Goal: Information Seeking & Learning: Learn about a topic

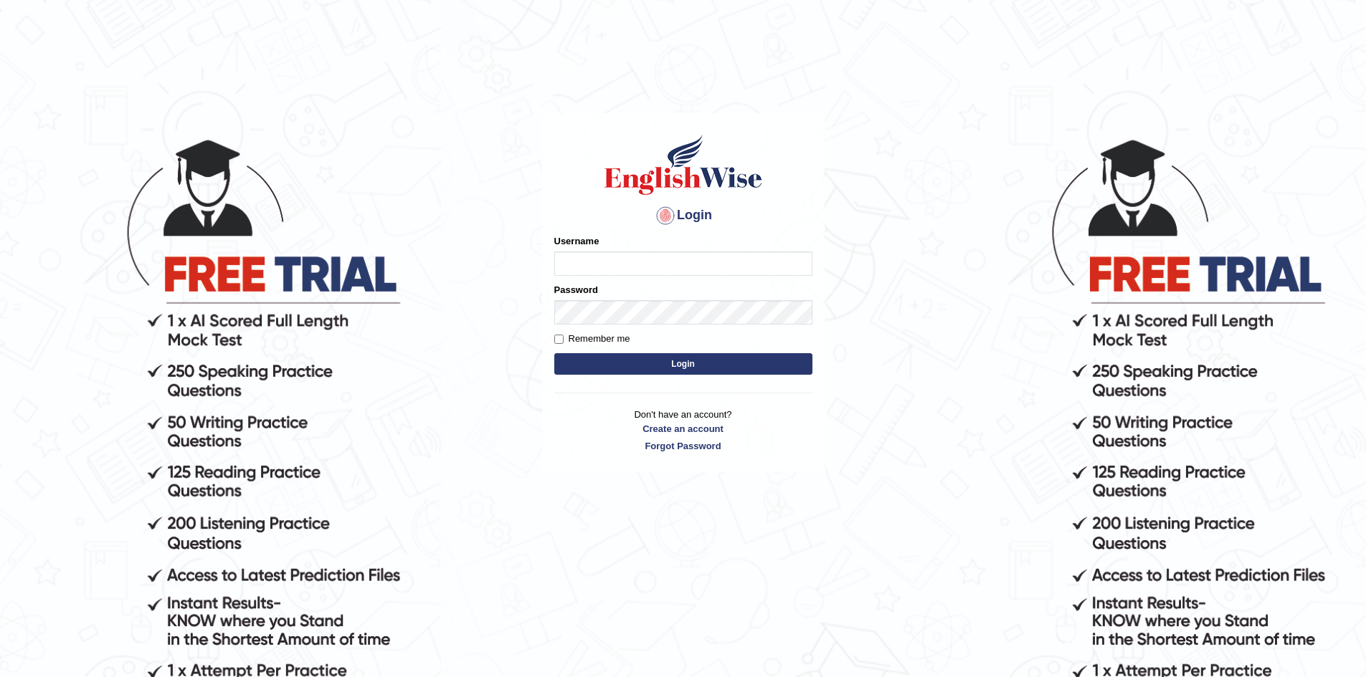
click at [626, 258] on input "Username" at bounding box center [683, 264] width 258 height 24
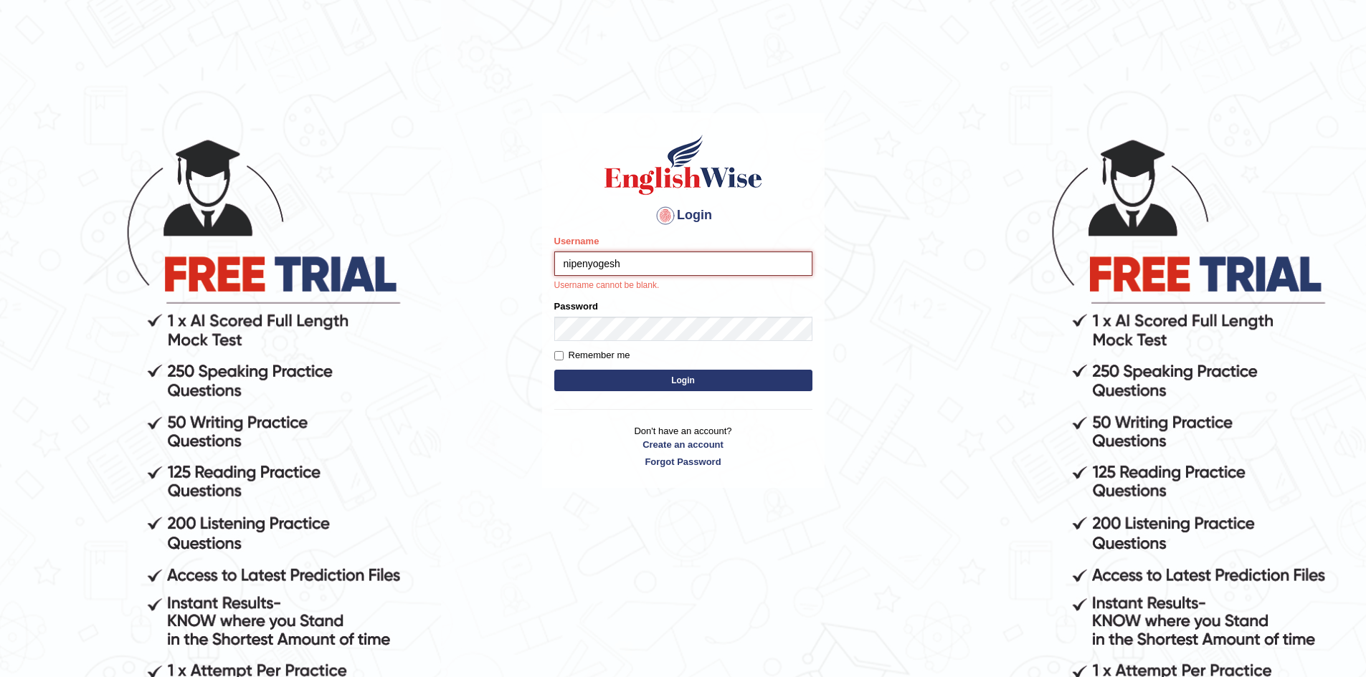
type input "nipenyogesh"
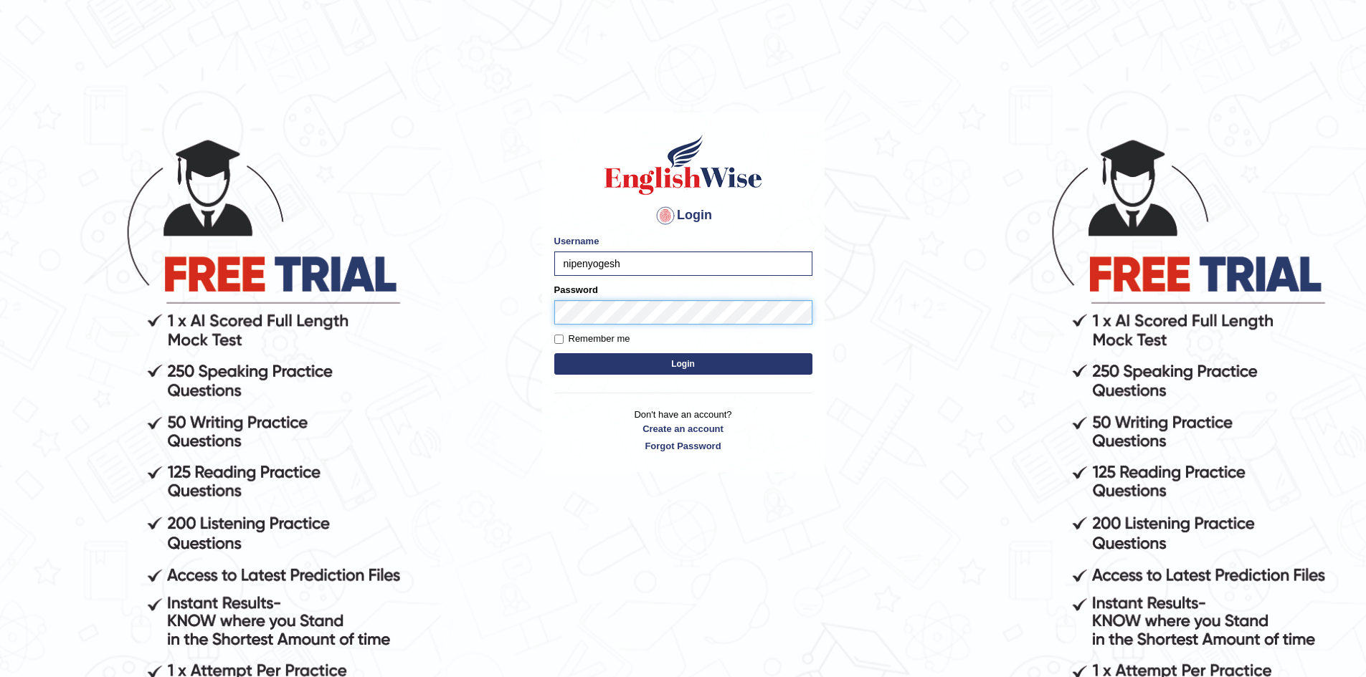
click at [554, 353] on button "Login" at bounding box center [683, 364] width 258 height 22
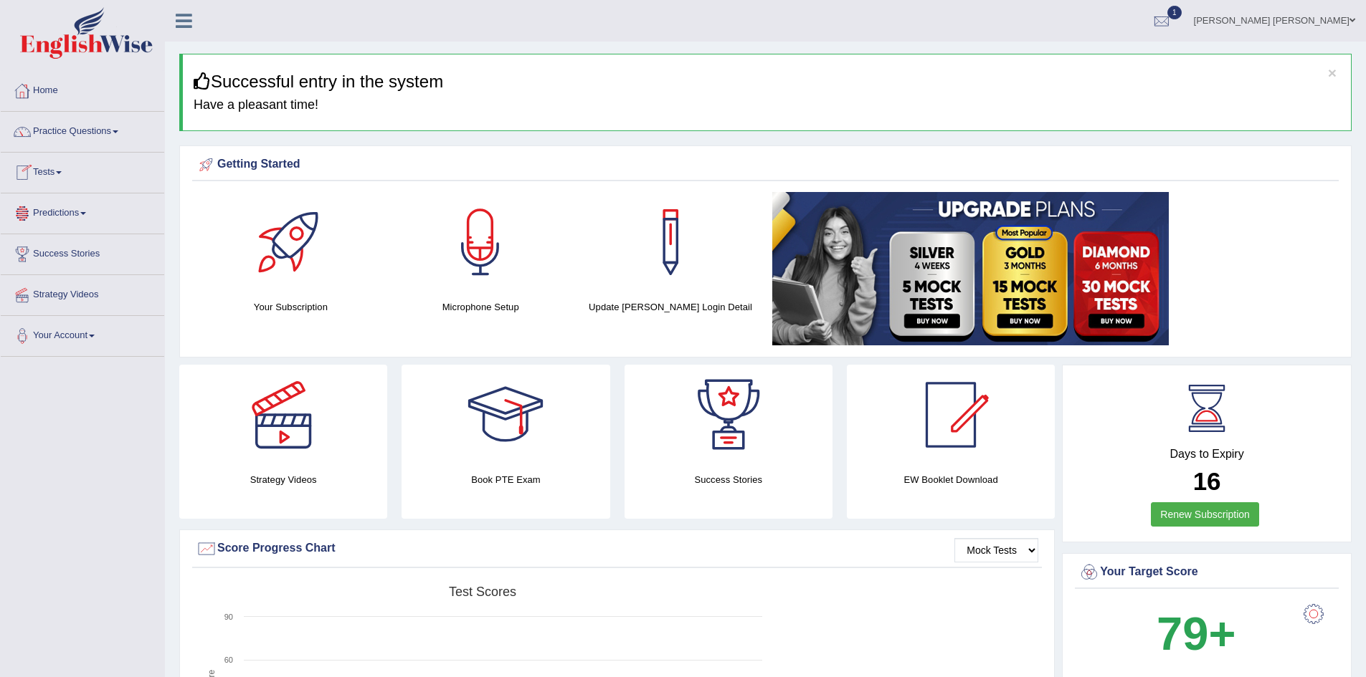
click at [83, 135] on link "Practice Questions" at bounding box center [82, 130] width 163 height 36
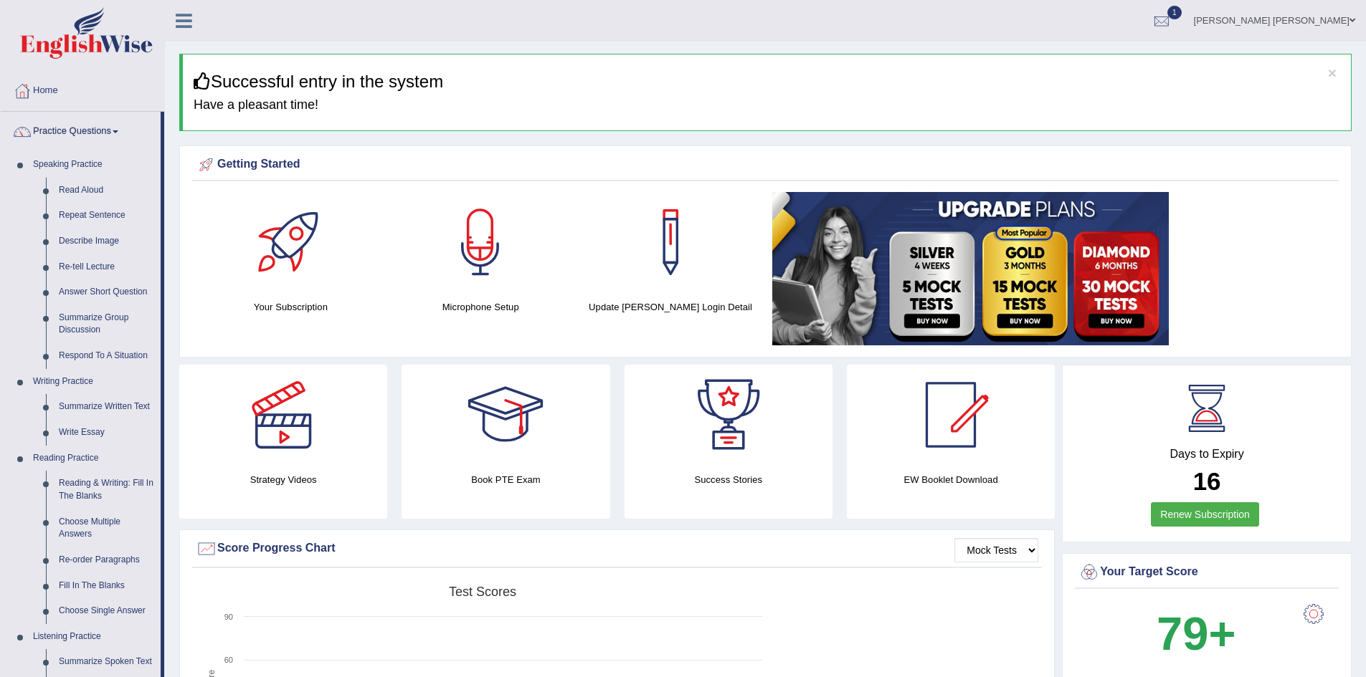
click at [670, 249] on div at bounding box center [670, 242] width 100 height 100
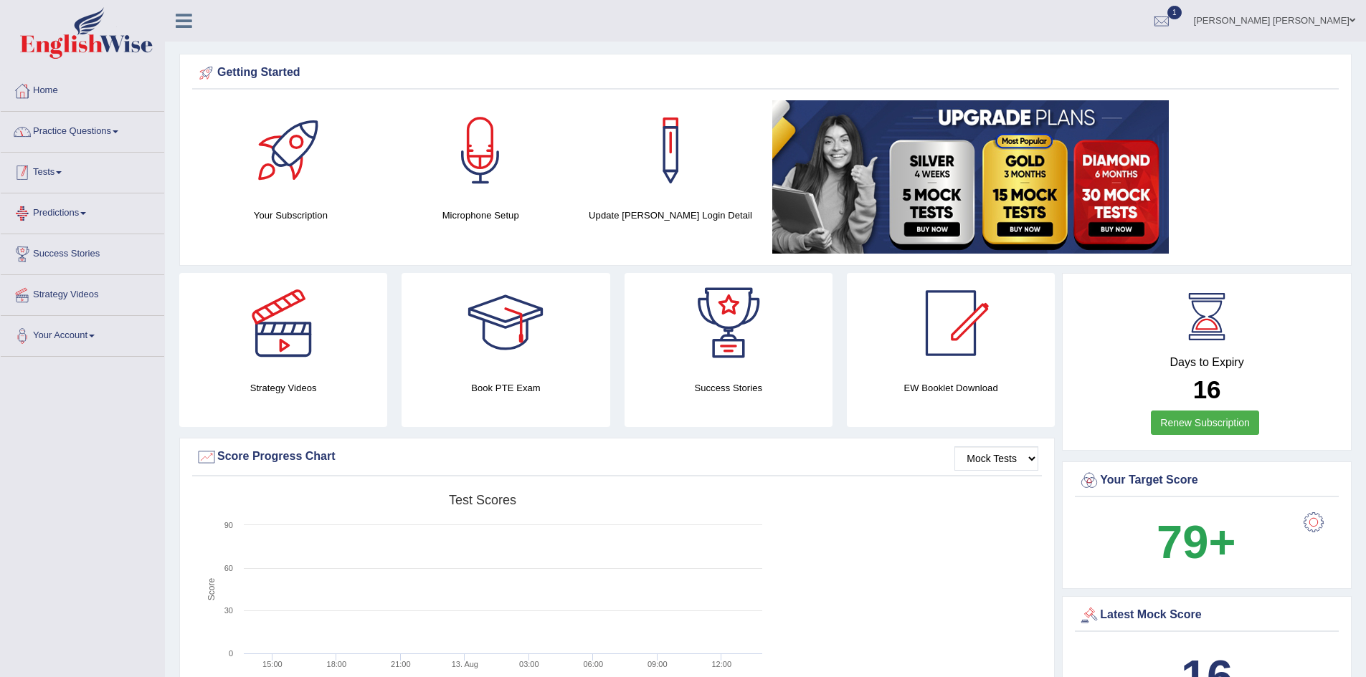
click at [85, 135] on link "Practice Questions" at bounding box center [82, 130] width 163 height 36
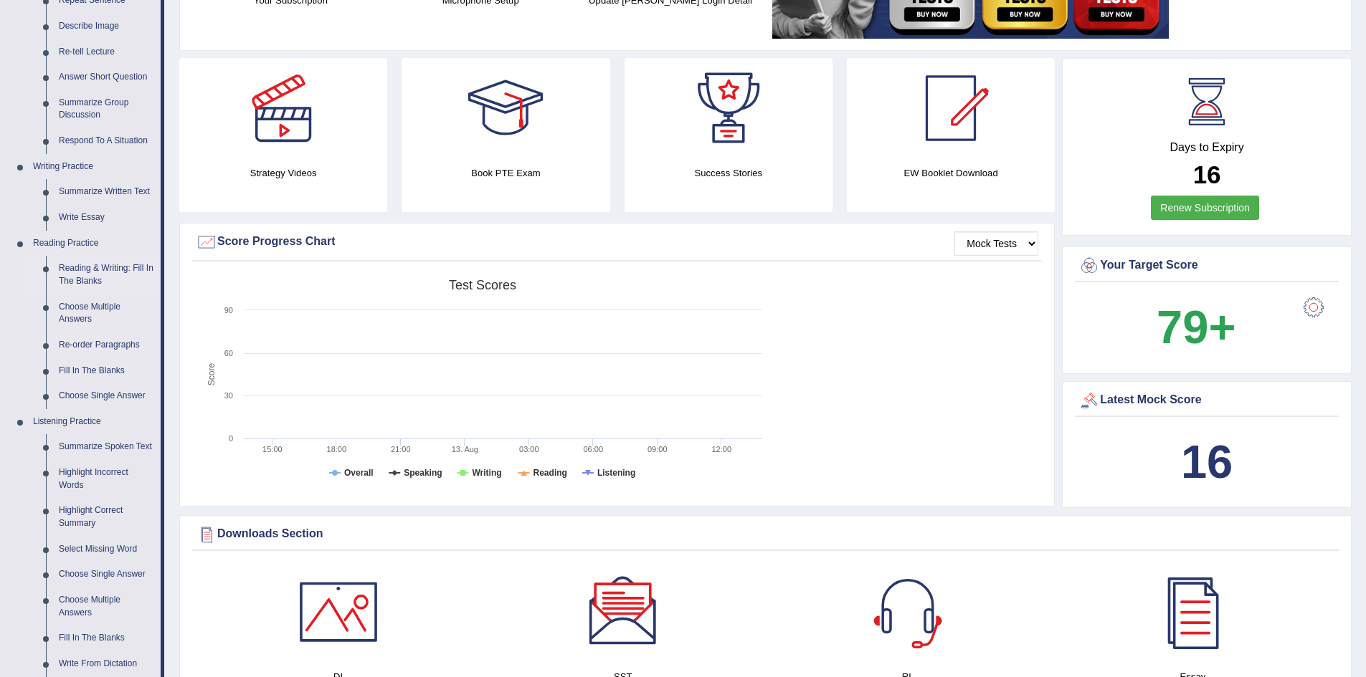
scroll to position [72, 0]
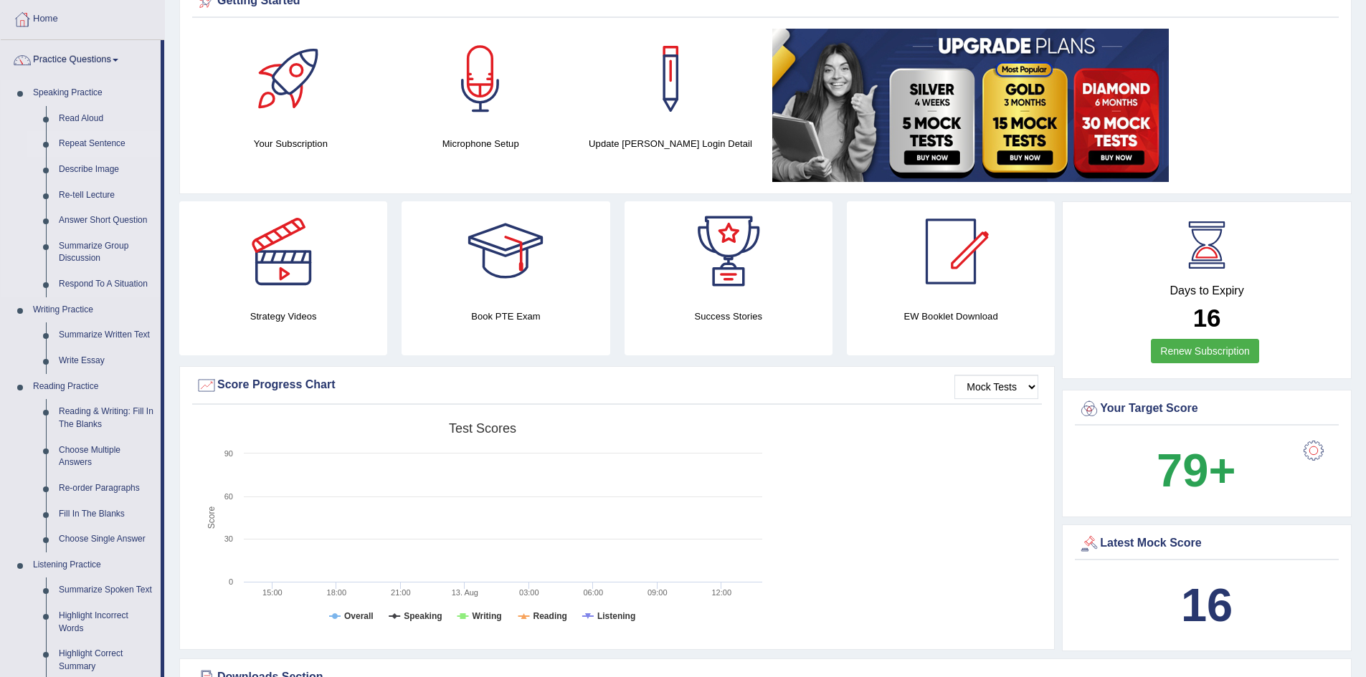
click at [83, 140] on link "Repeat Sentence" at bounding box center [106, 144] width 108 height 26
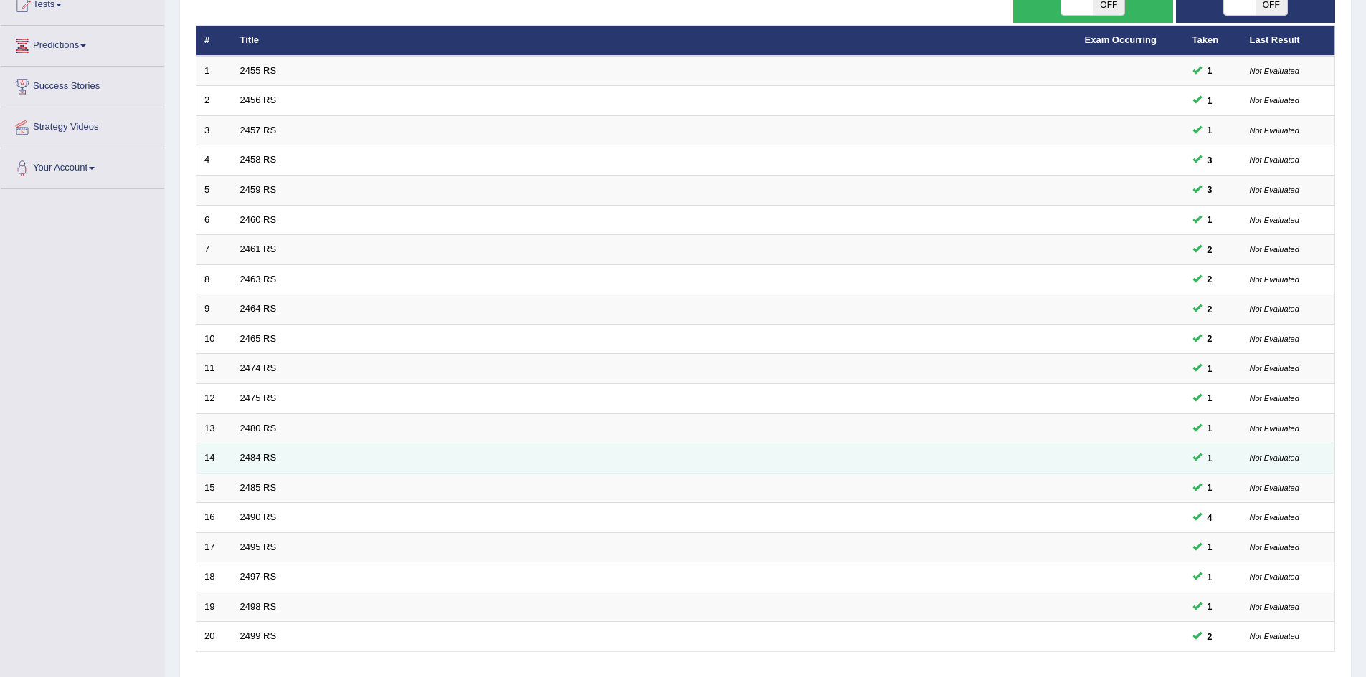
scroll to position [272, 0]
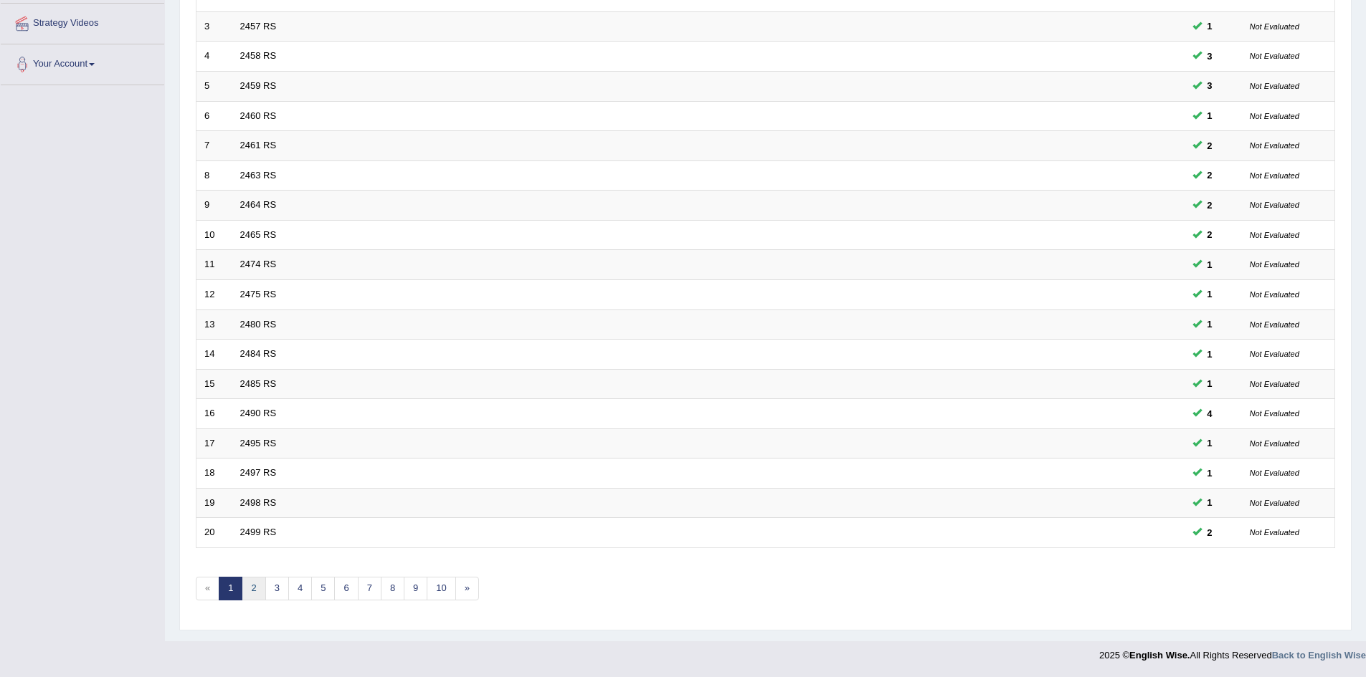
click at [255, 591] on link "2" at bounding box center [254, 589] width 24 height 24
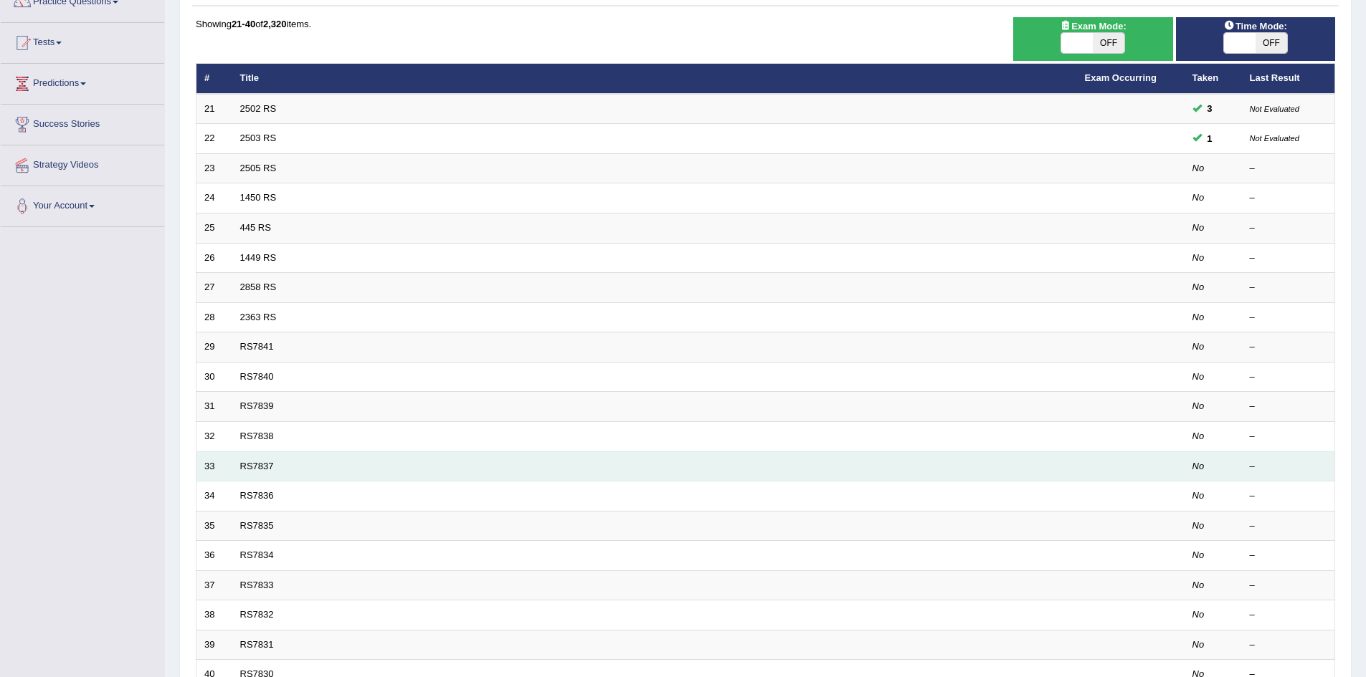
scroll to position [128, 0]
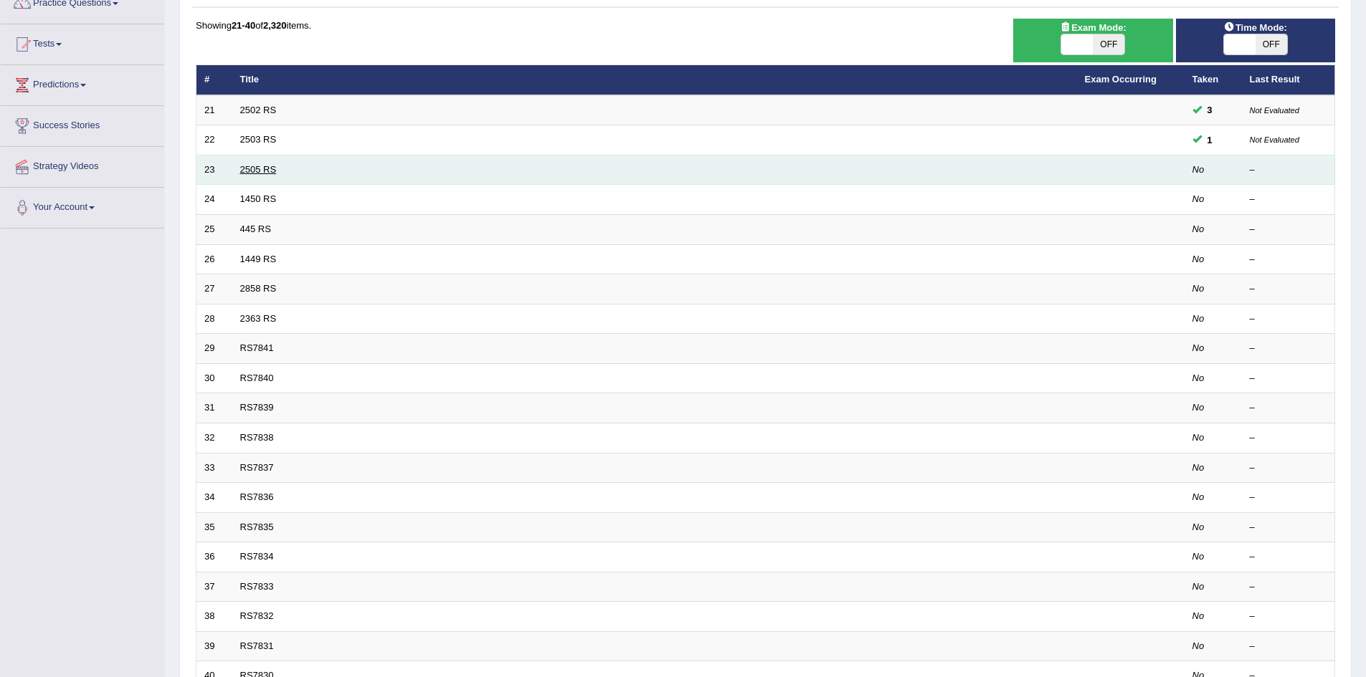
click at [254, 168] on link "2505 RS" at bounding box center [258, 169] width 37 height 11
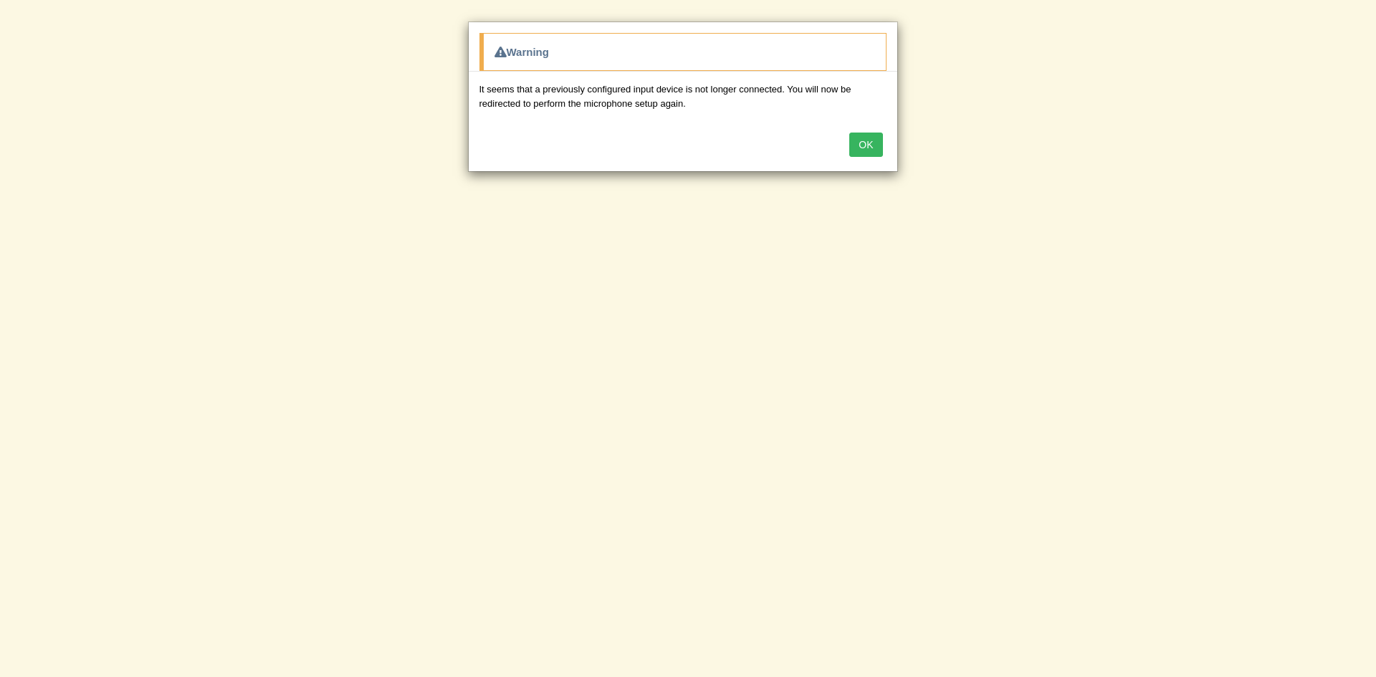
click at [866, 143] on button "OK" at bounding box center [866, 145] width 33 height 24
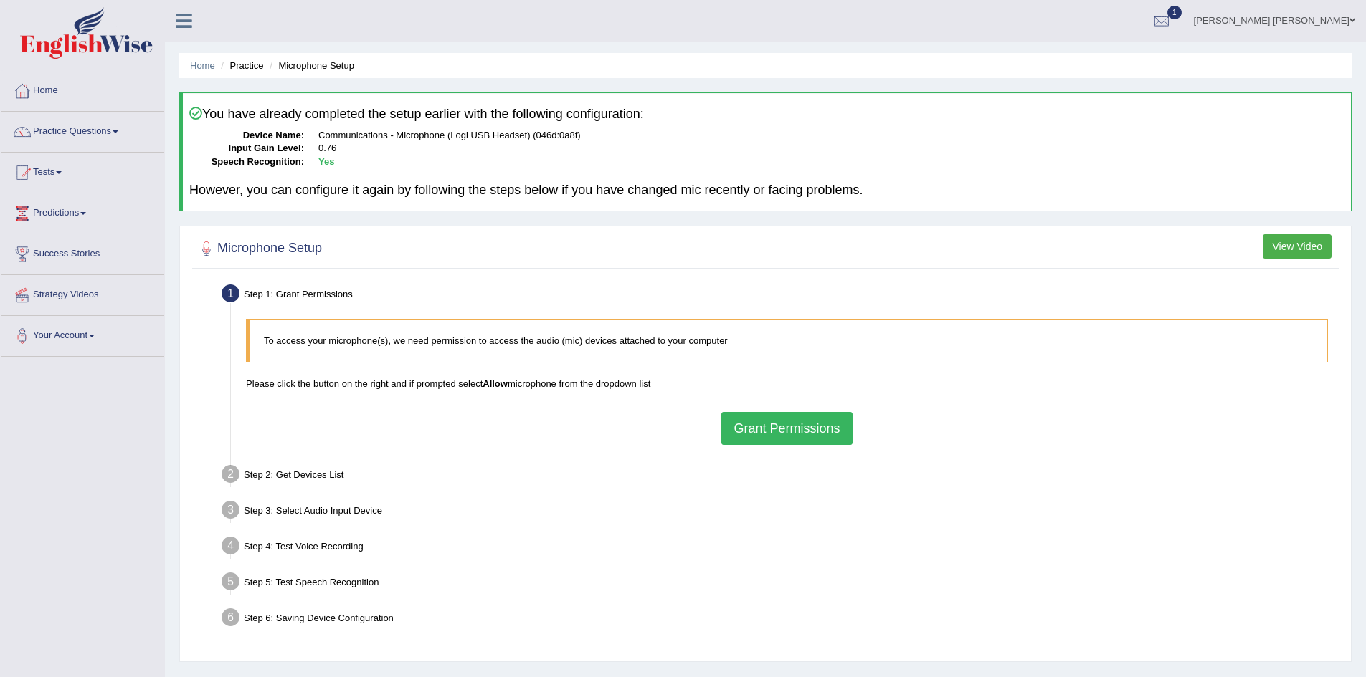
click at [776, 424] on button "Grant Permissions" at bounding box center [786, 428] width 130 height 33
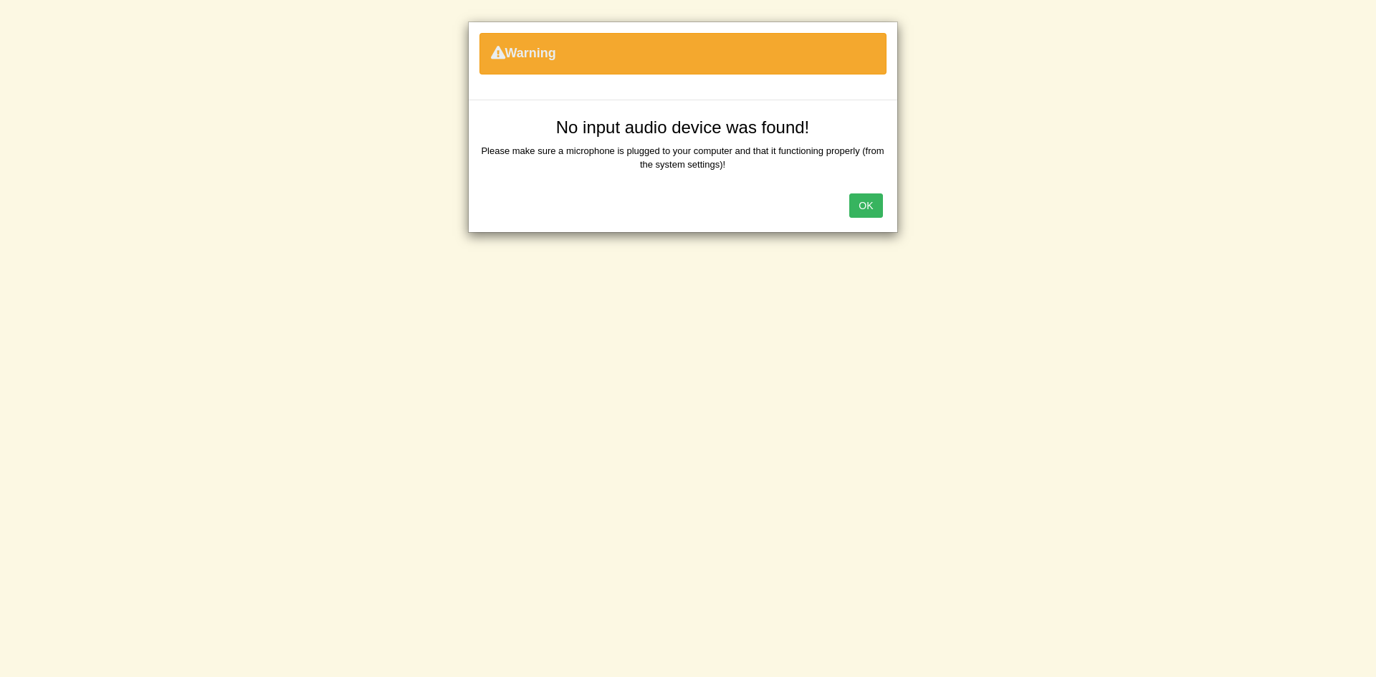
click at [867, 208] on button "OK" at bounding box center [866, 206] width 33 height 24
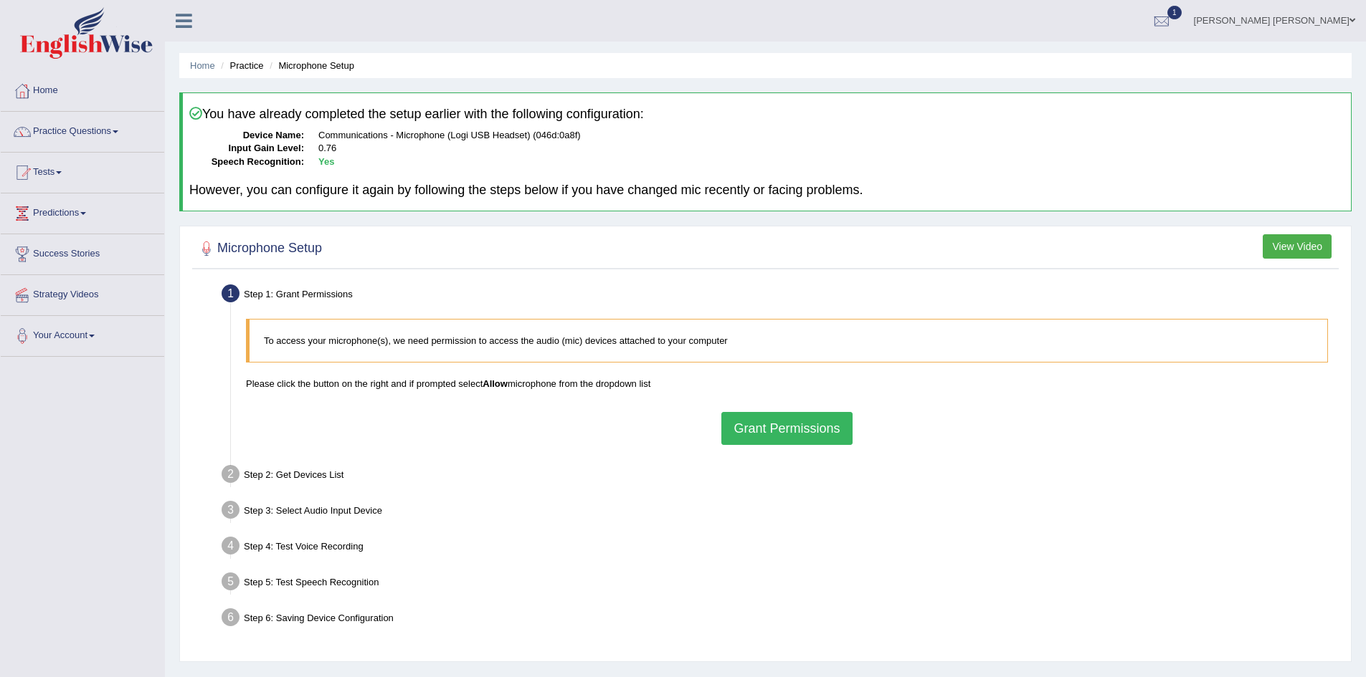
click at [786, 426] on button "Grant Permissions" at bounding box center [786, 428] width 130 height 33
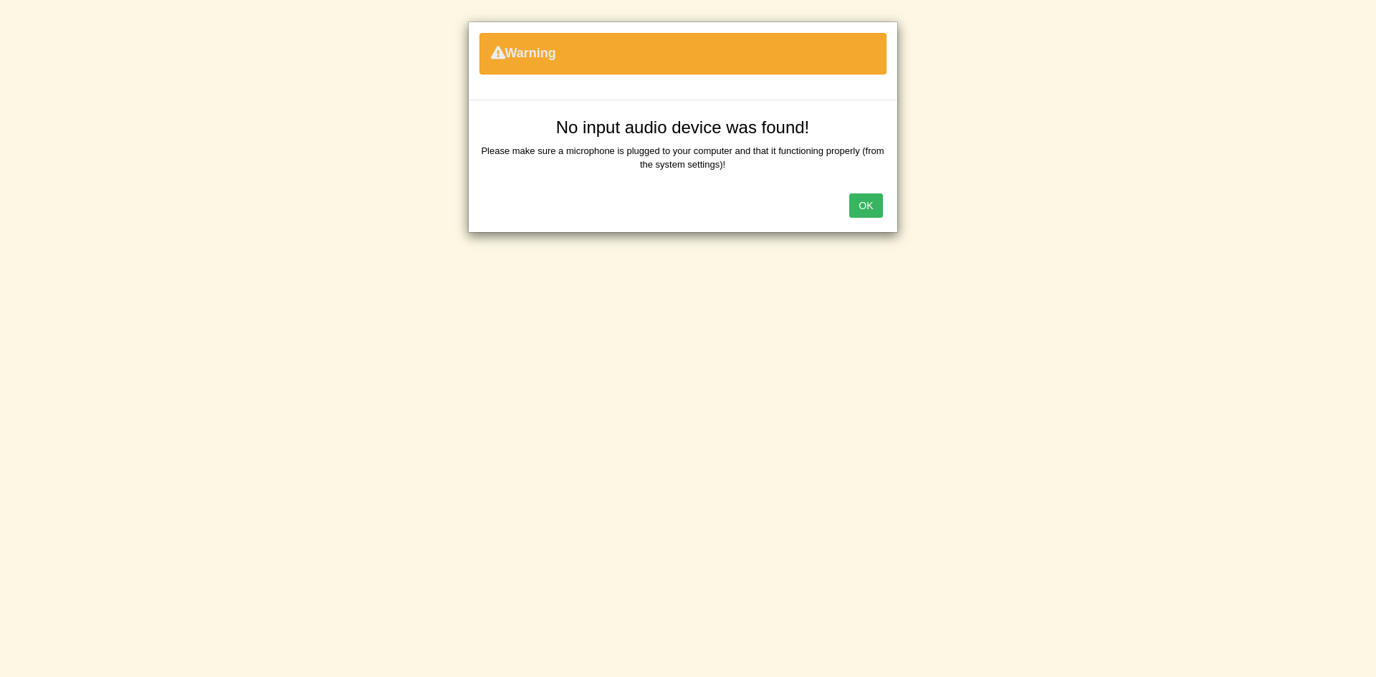
click at [869, 209] on button "OK" at bounding box center [866, 206] width 33 height 24
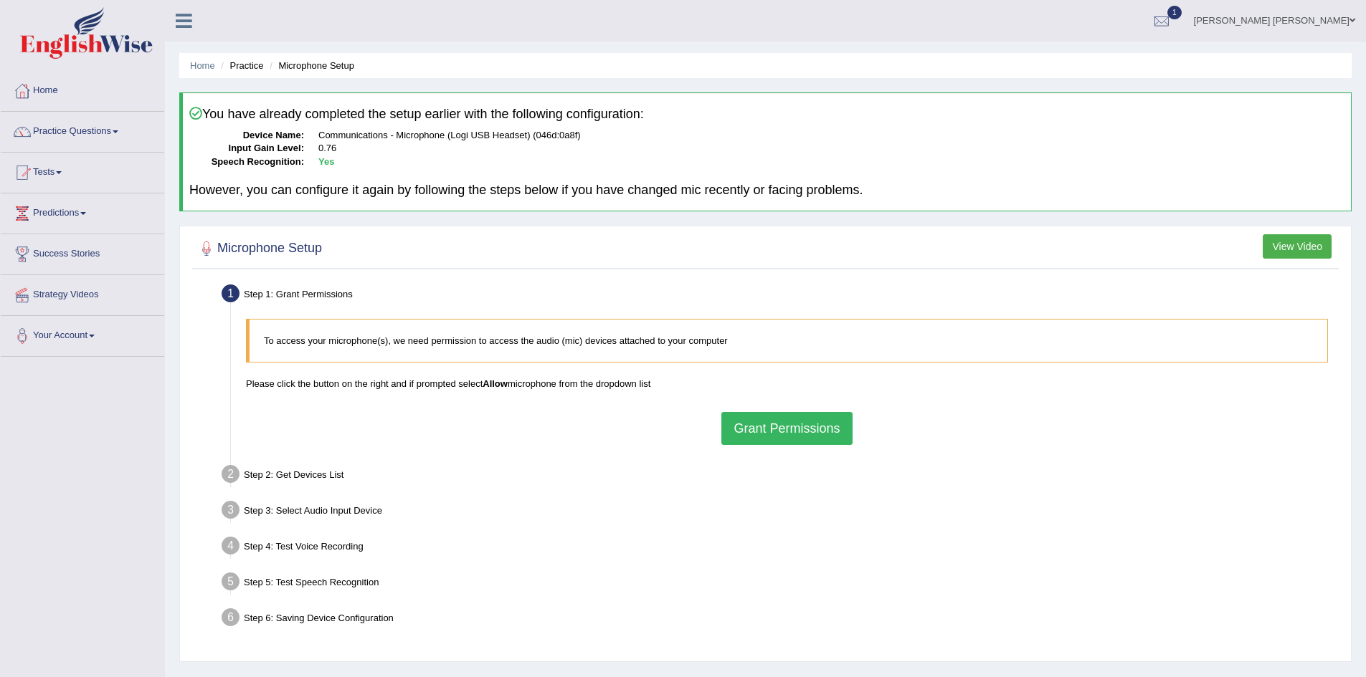
click at [788, 431] on button "Grant Permissions" at bounding box center [786, 428] width 130 height 33
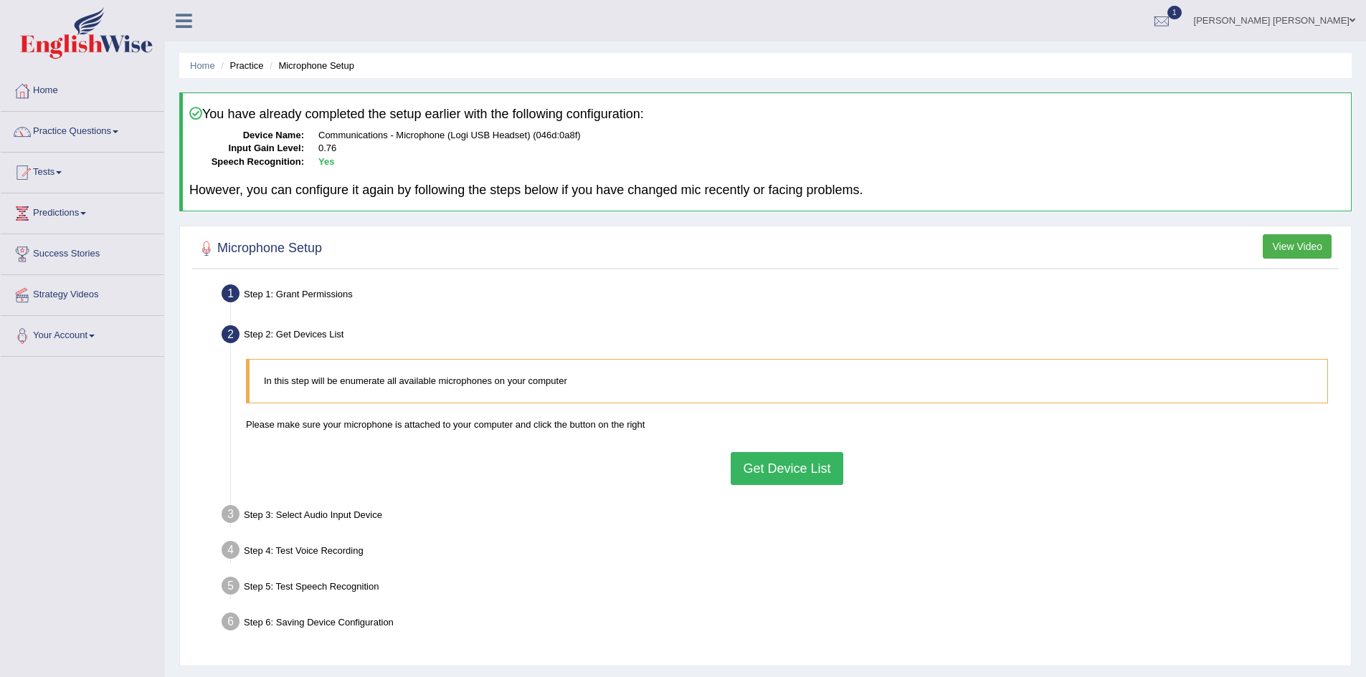
click at [777, 468] on button "Get Device List" at bounding box center [787, 468] width 112 height 33
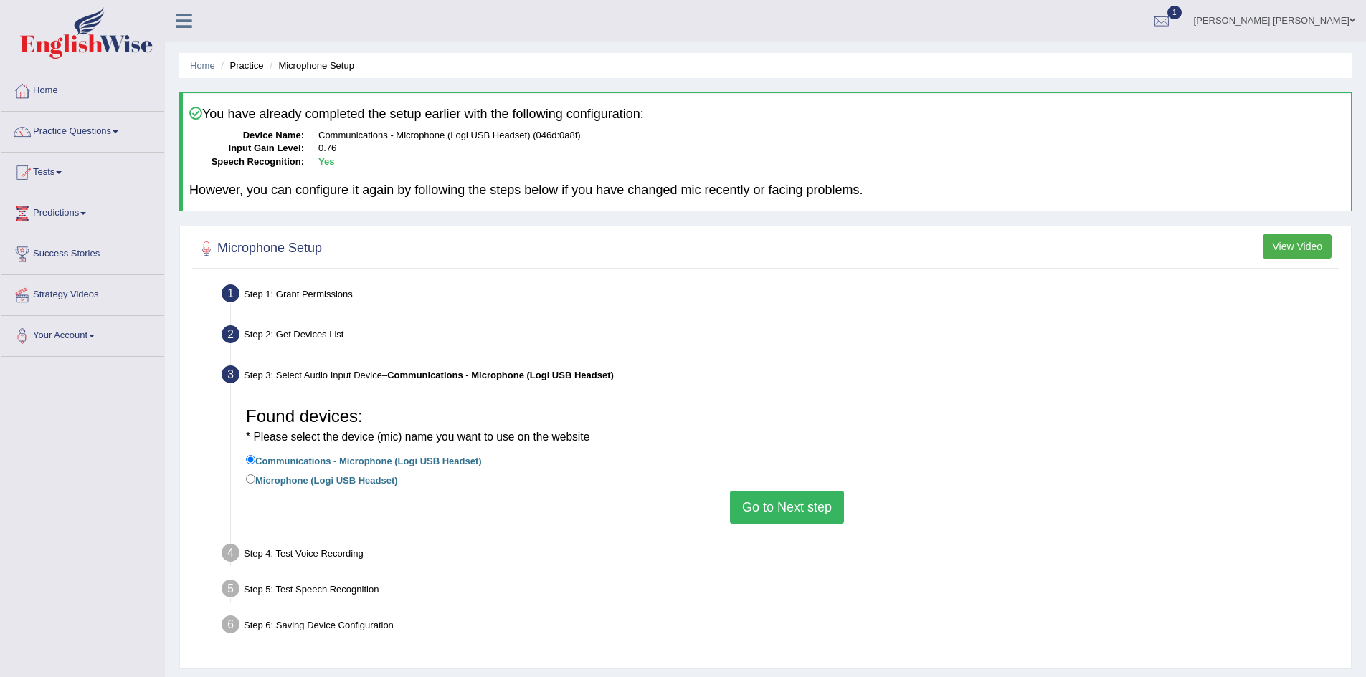
click at [794, 510] on button "Go to Next step" at bounding box center [787, 507] width 114 height 33
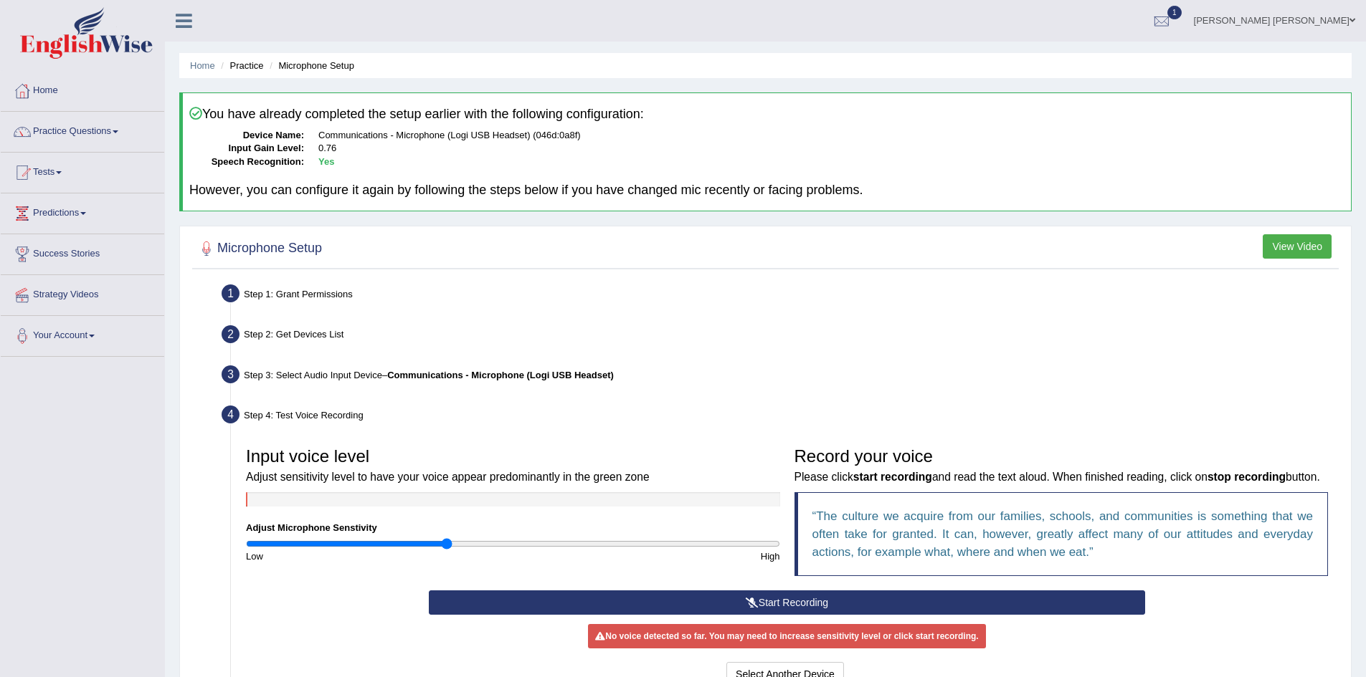
click at [753, 608] on icon at bounding box center [752, 603] width 13 height 10
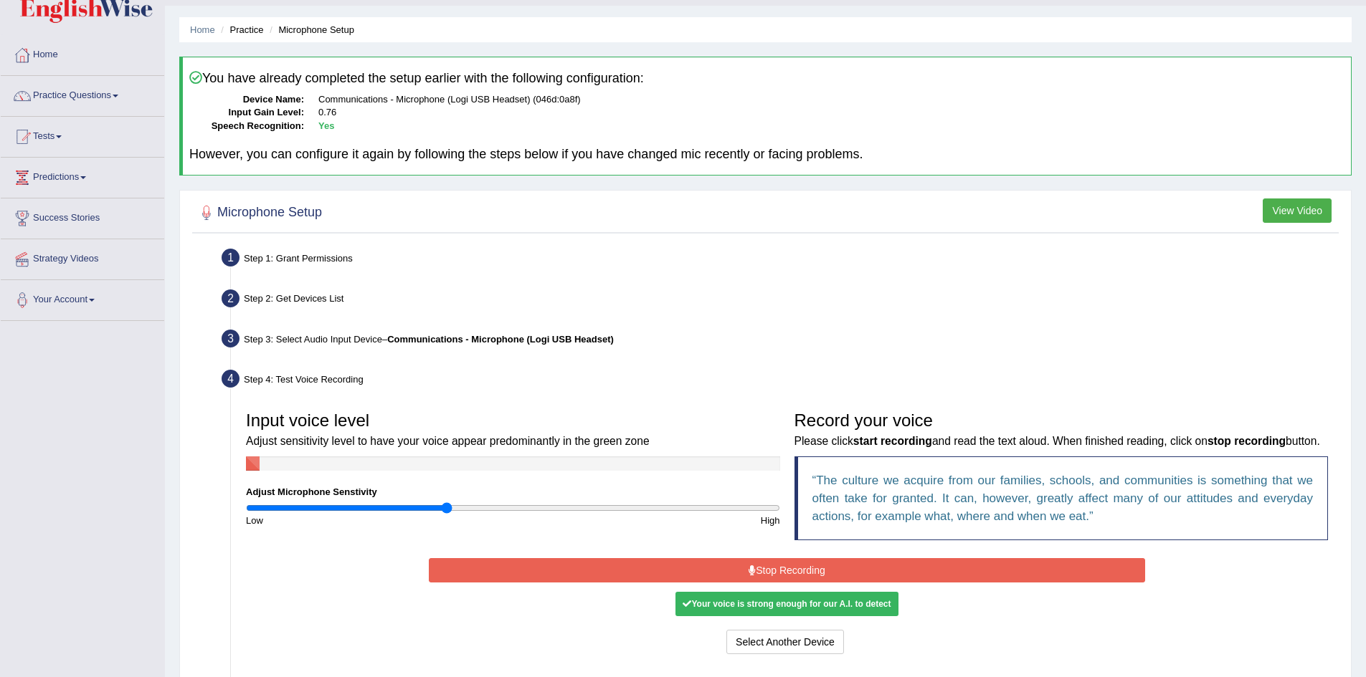
scroll to position [72, 0]
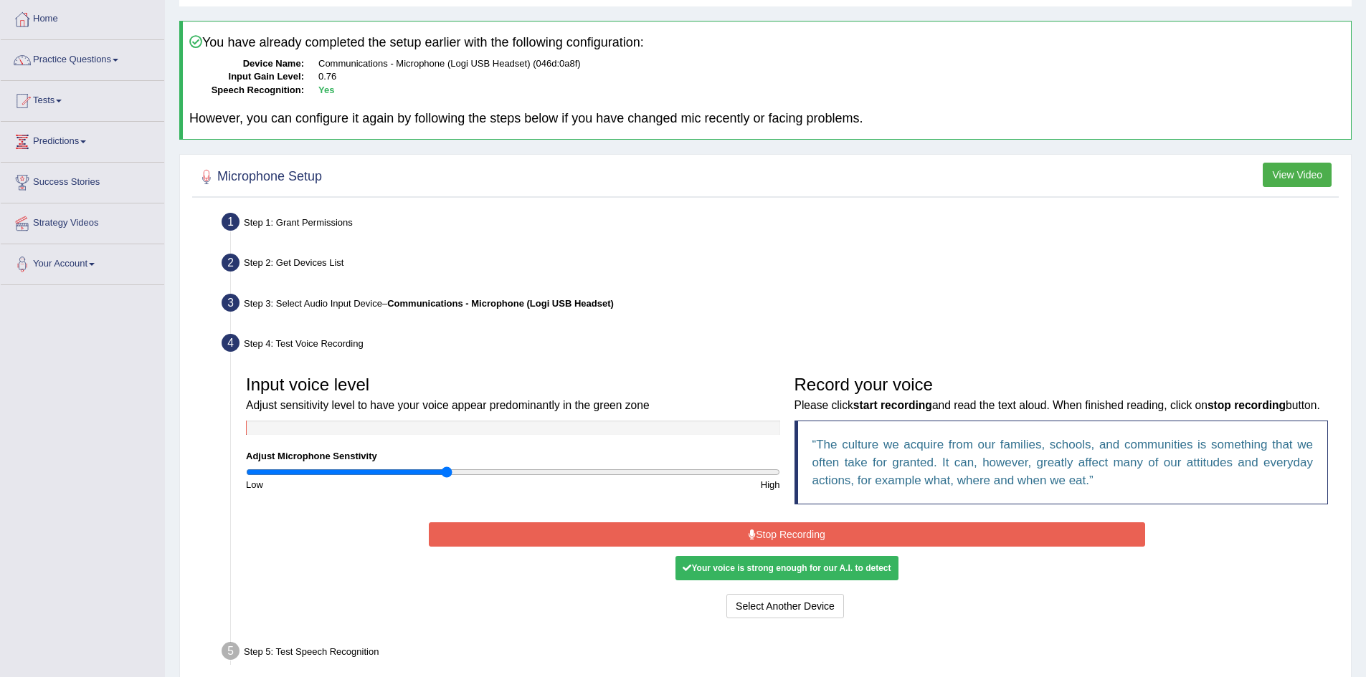
click at [777, 547] on button "Stop Recording" at bounding box center [787, 535] width 716 height 24
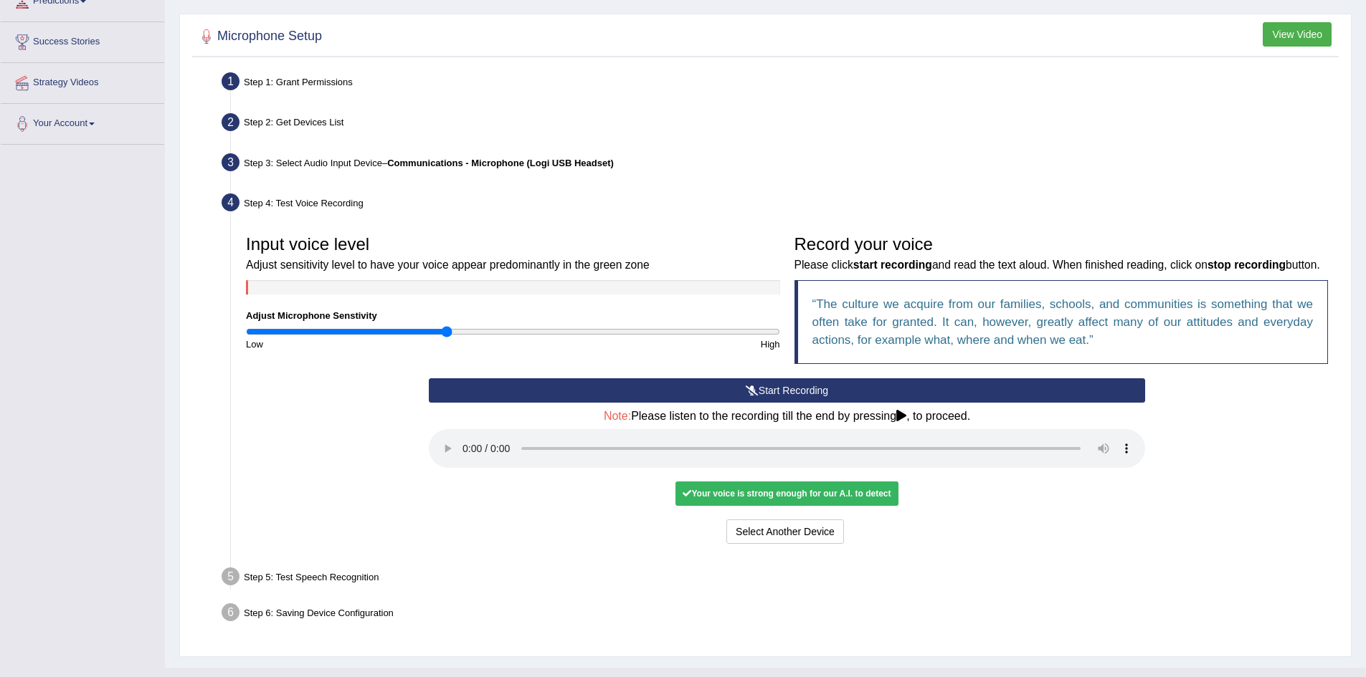
scroll to position [215, 0]
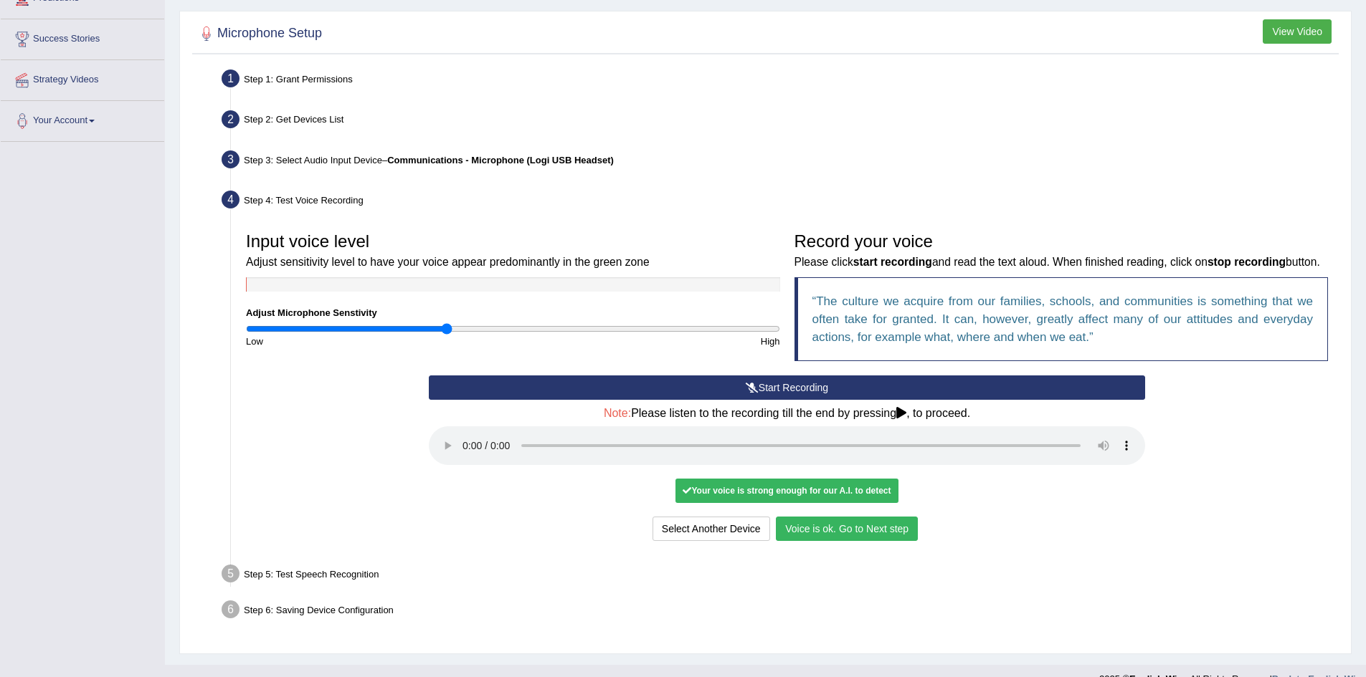
click at [861, 541] on button "Voice is ok. Go to Next step" at bounding box center [847, 529] width 142 height 24
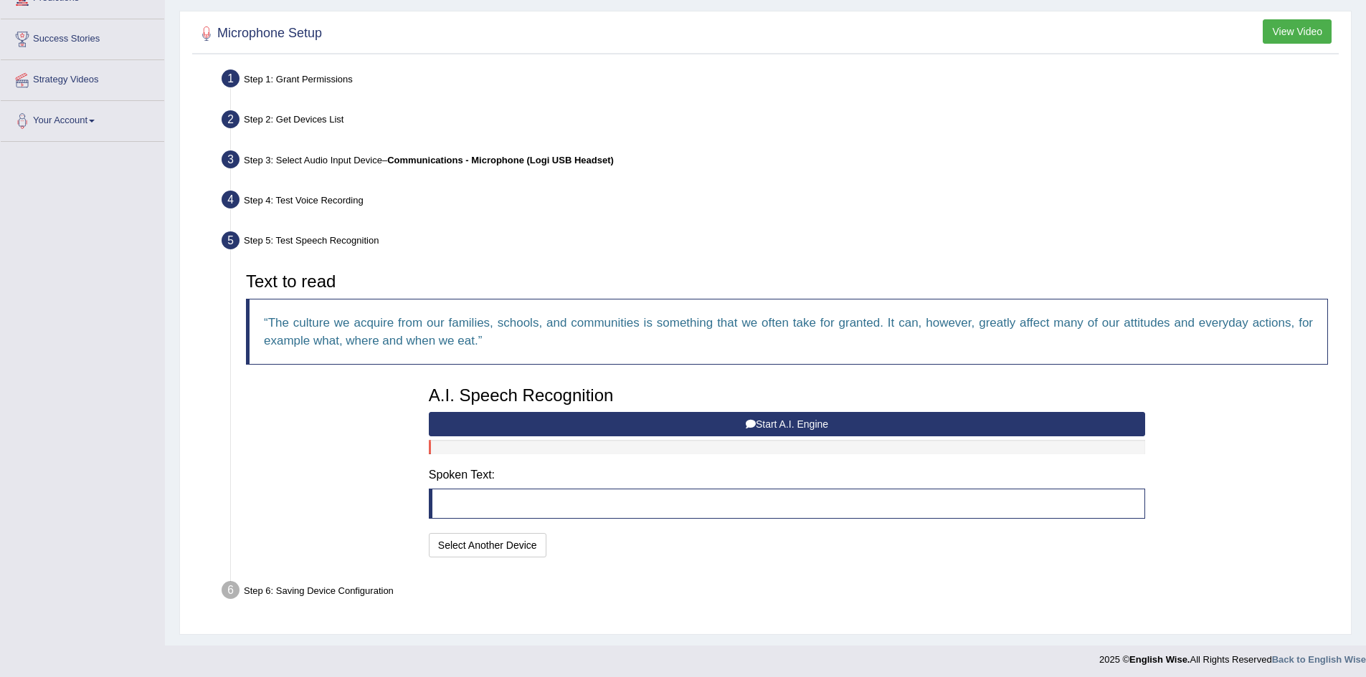
click at [667, 426] on button "Start A.I. Engine" at bounding box center [787, 424] width 716 height 24
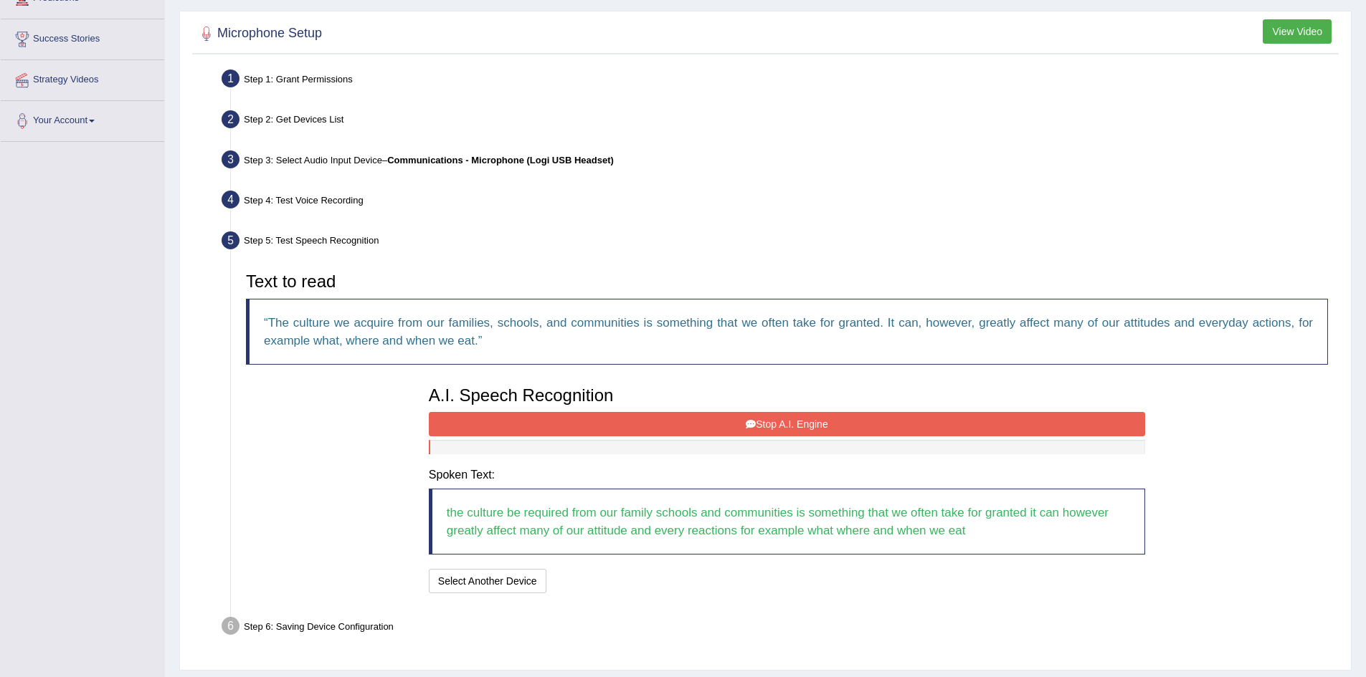
click at [727, 422] on button "Stop A.I. Engine" at bounding box center [787, 424] width 716 height 24
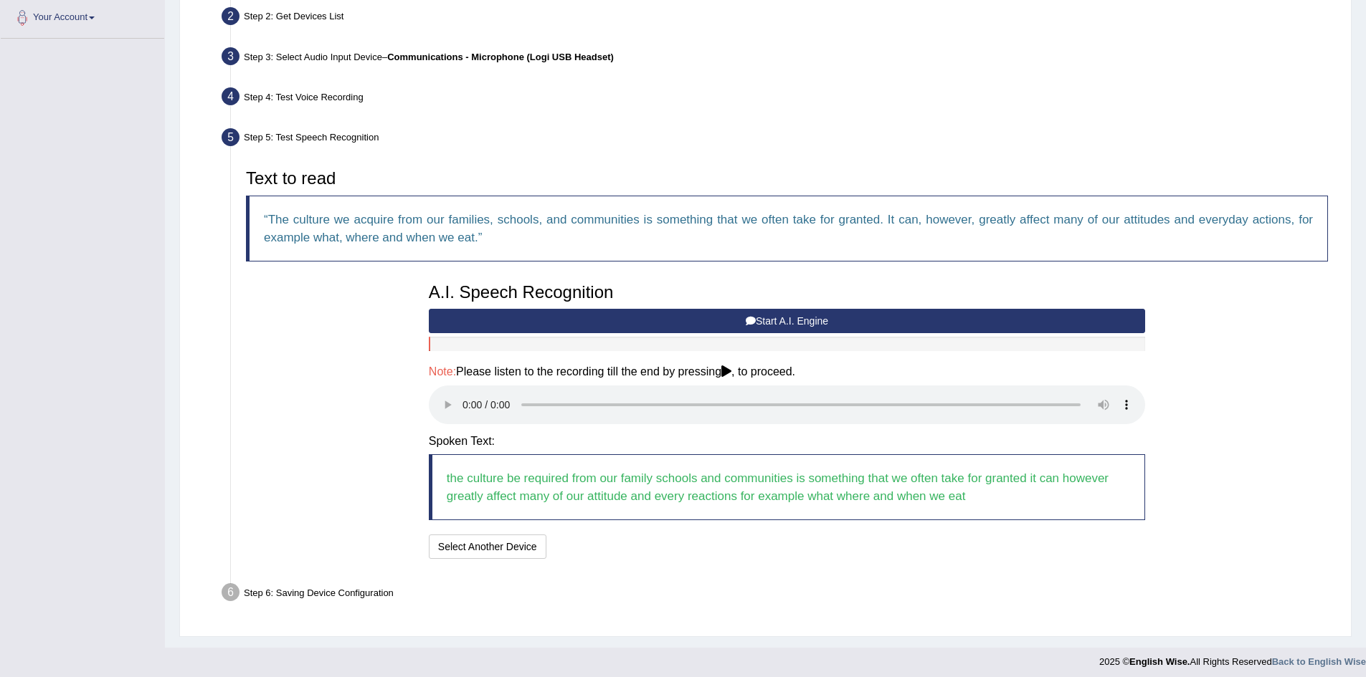
scroll to position [325, 0]
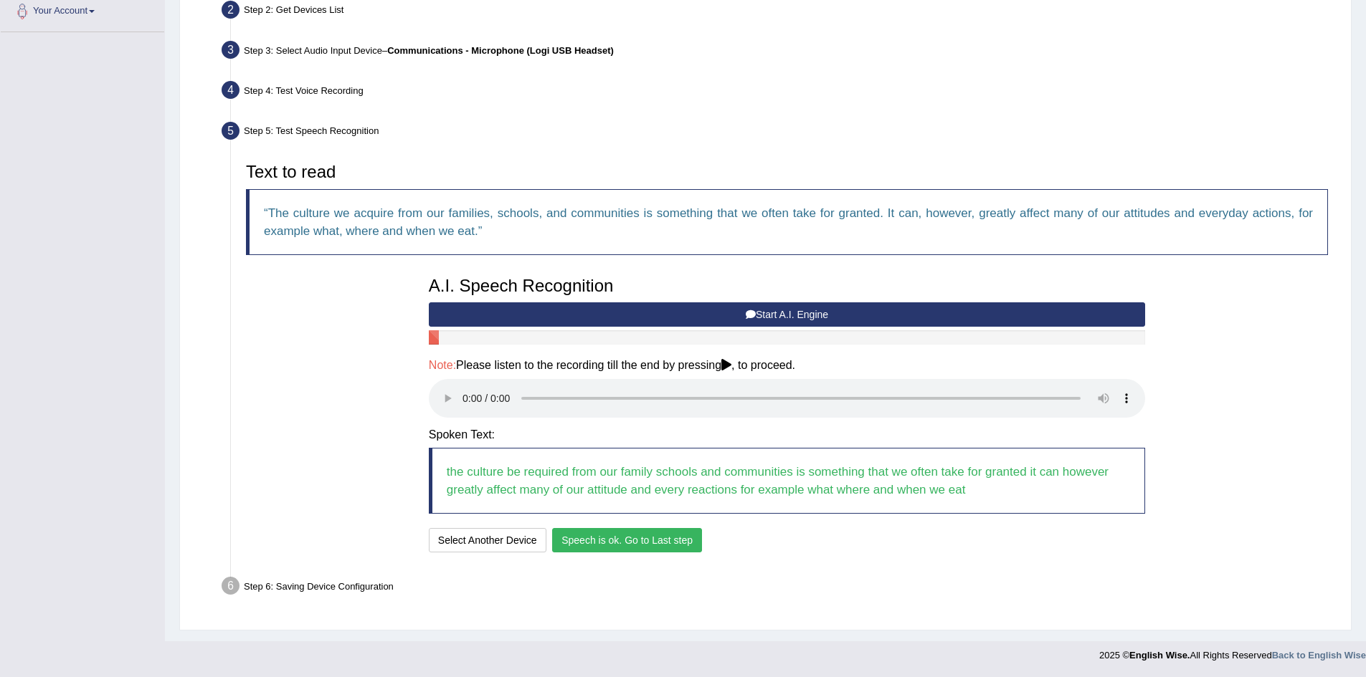
click at [640, 539] on button "Speech is ok. Go to Last step" at bounding box center [627, 540] width 150 height 24
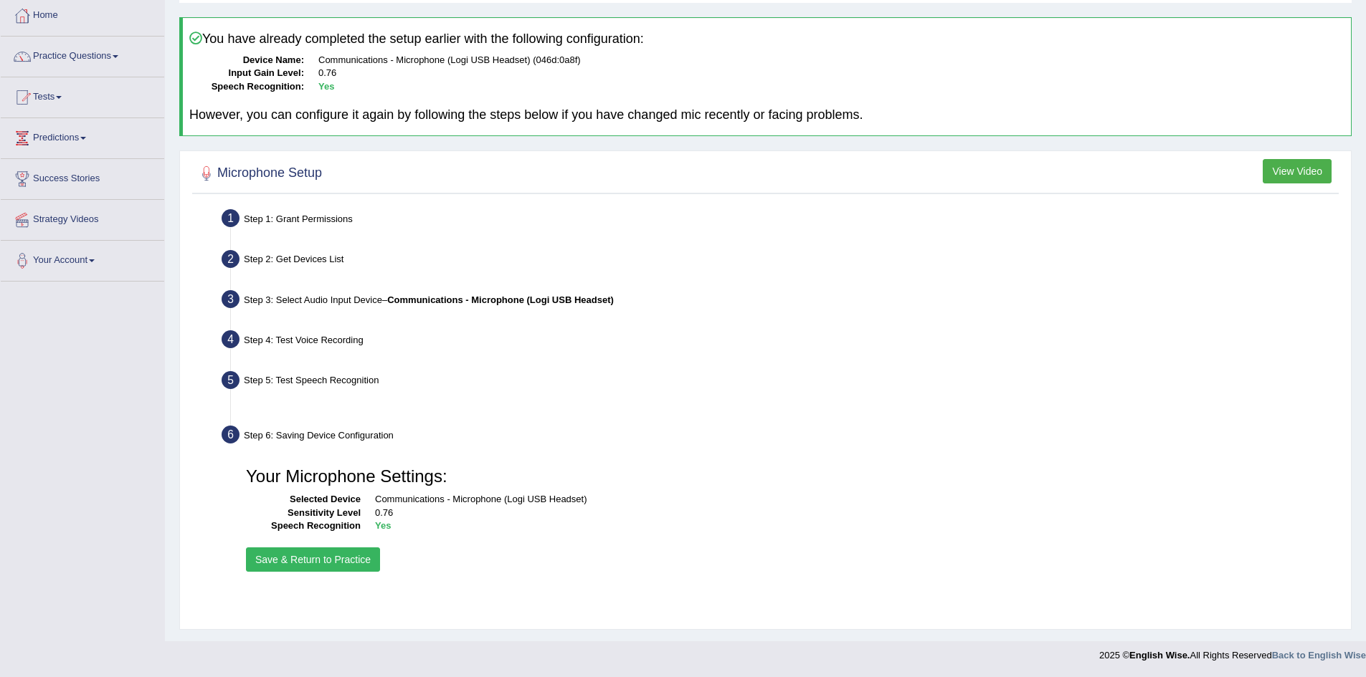
scroll to position [75, 0]
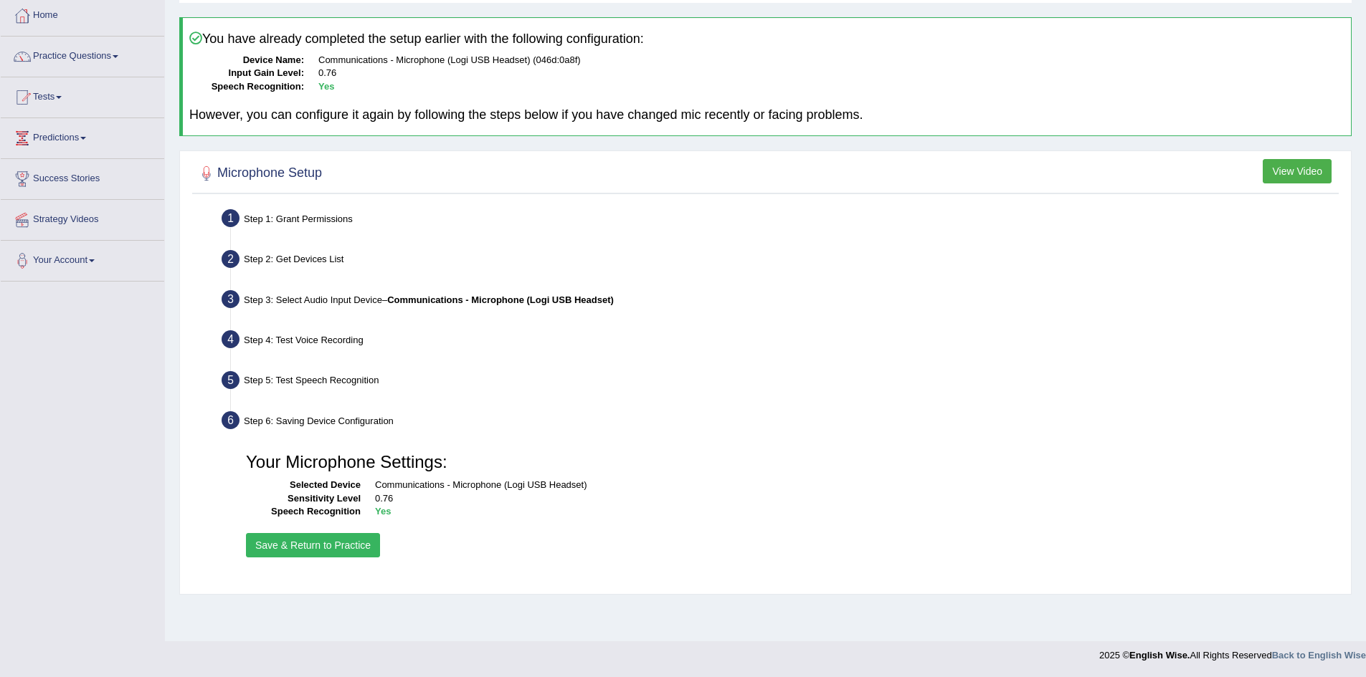
click at [294, 546] on button "Save & Return to Practice" at bounding box center [313, 545] width 134 height 24
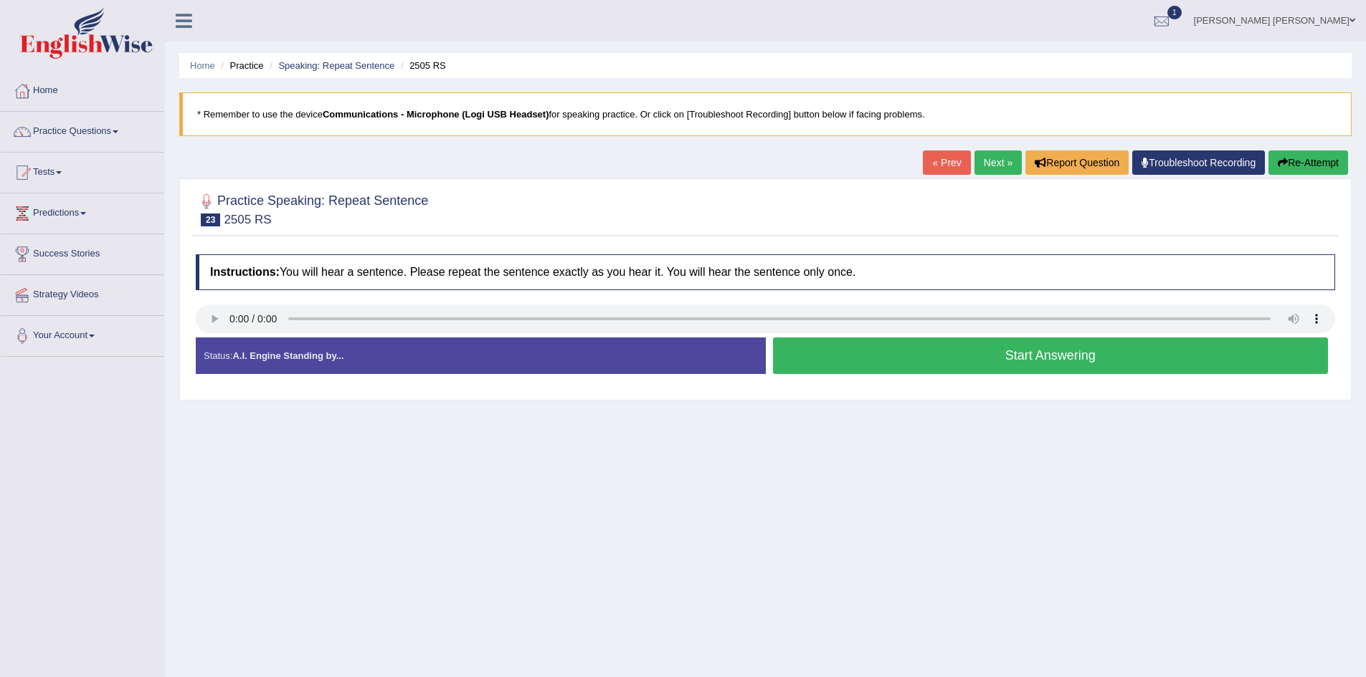
click at [1037, 358] on button "Start Answering" at bounding box center [1051, 356] width 556 height 37
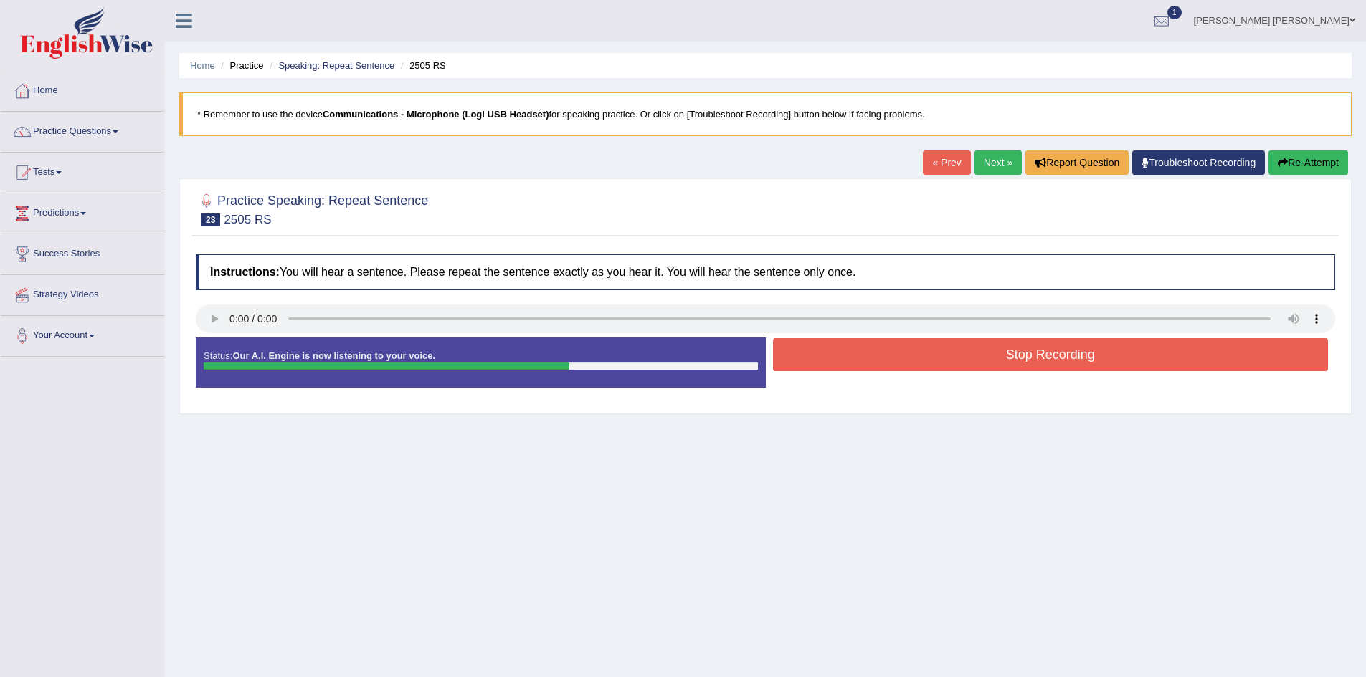
click at [1060, 359] on button "Stop Recording" at bounding box center [1051, 354] width 556 height 33
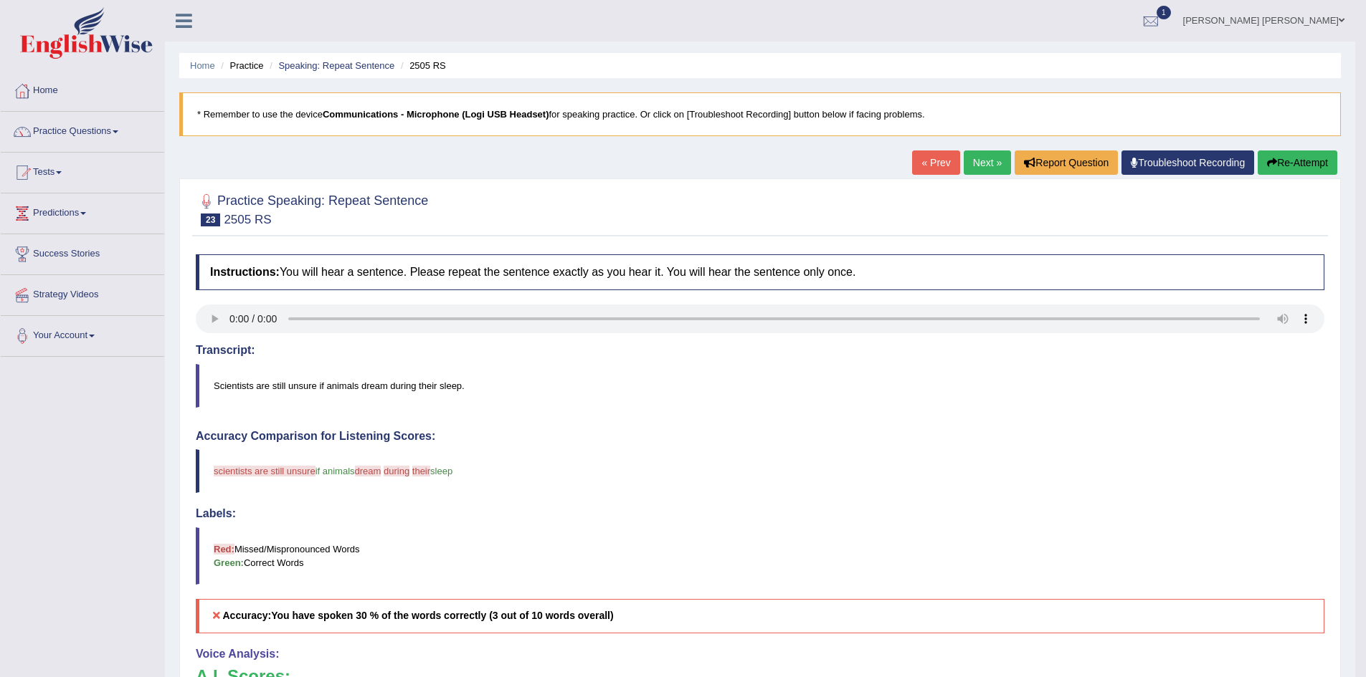
click at [1300, 170] on button "Re-Attempt" at bounding box center [1297, 163] width 80 height 24
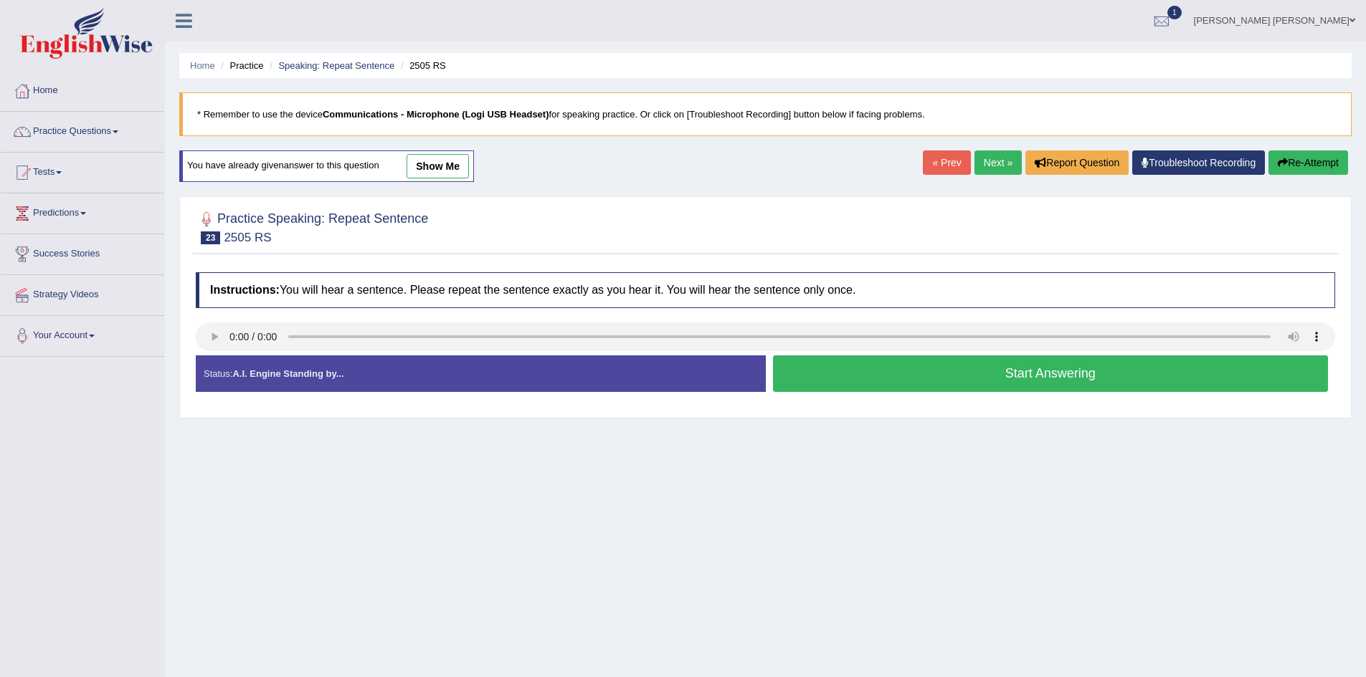
click at [993, 373] on button "Start Answering" at bounding box center [1051, 374] width 556 height 37
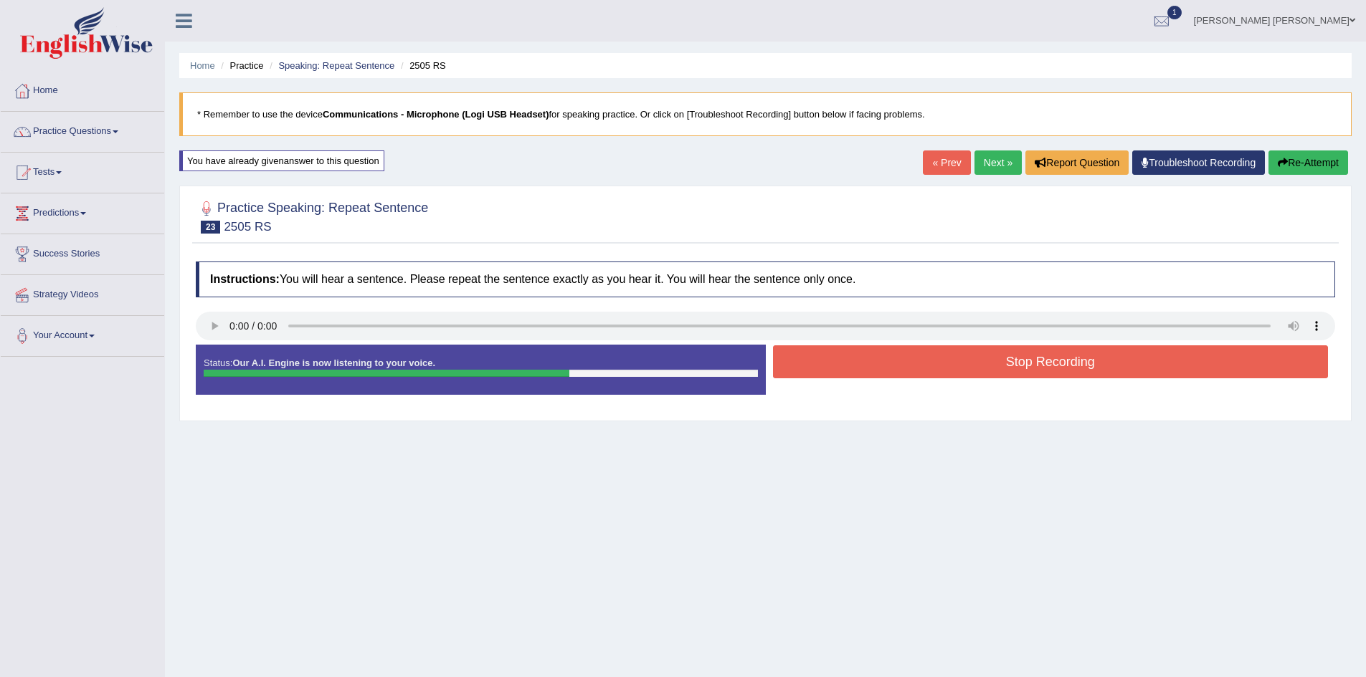
click at [1000, 362] on button "Stop Recording" at bounding box center [1051, 362] width 556 height 33
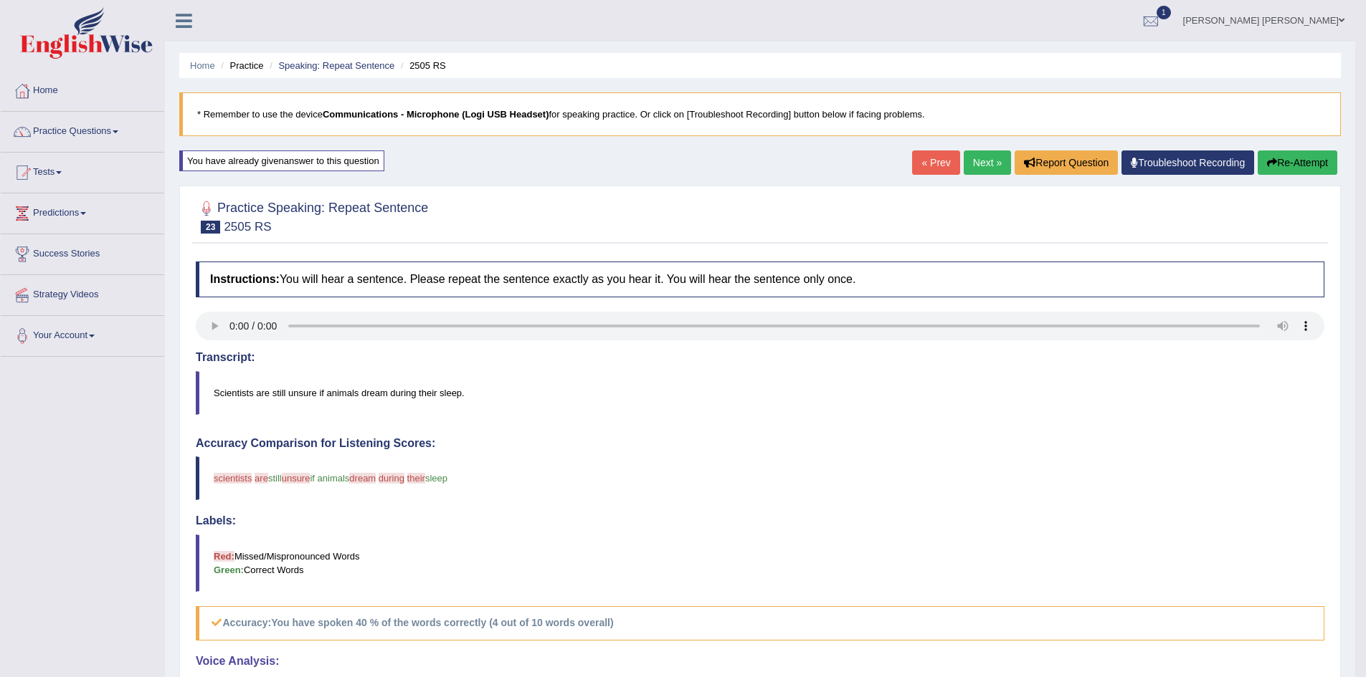
click at [1301, 166] on button "Re-Attempt" at bounding box center [1297, 163] width 80 height 24
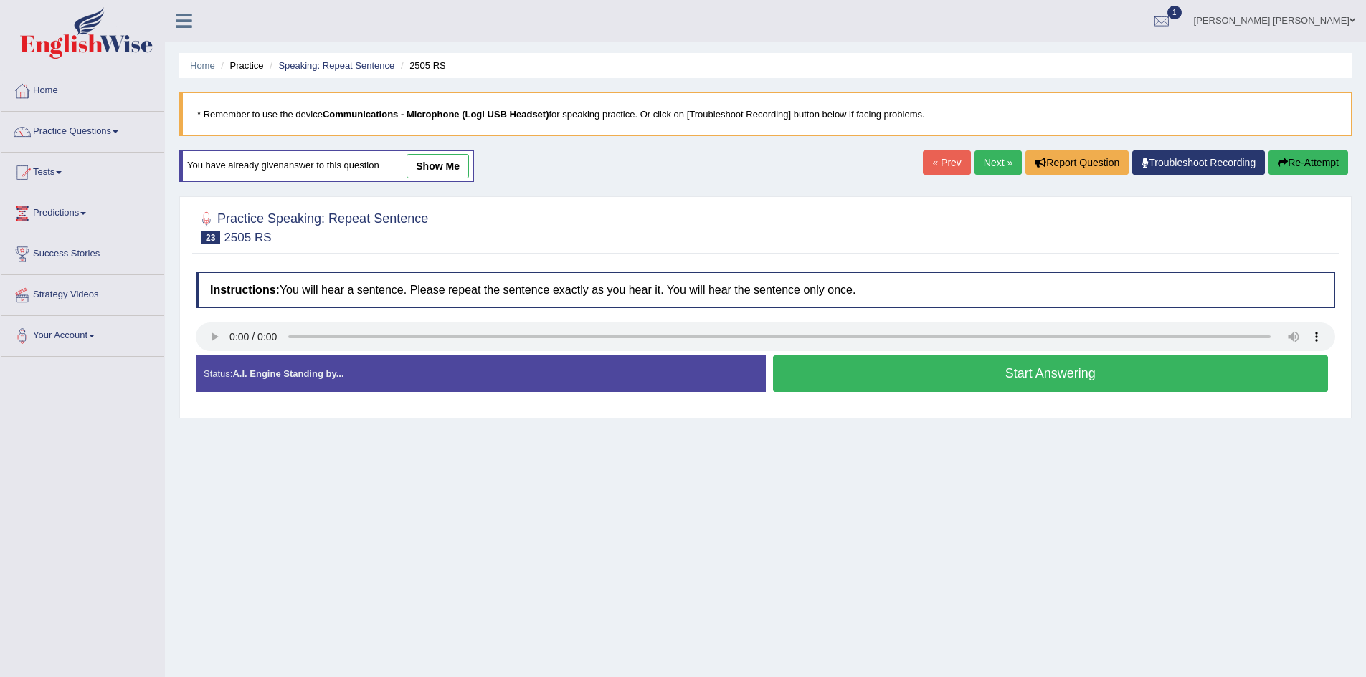
click at [929, 378] on button "Start Answering" at bounding box center [1051, 374] width 556 height 37
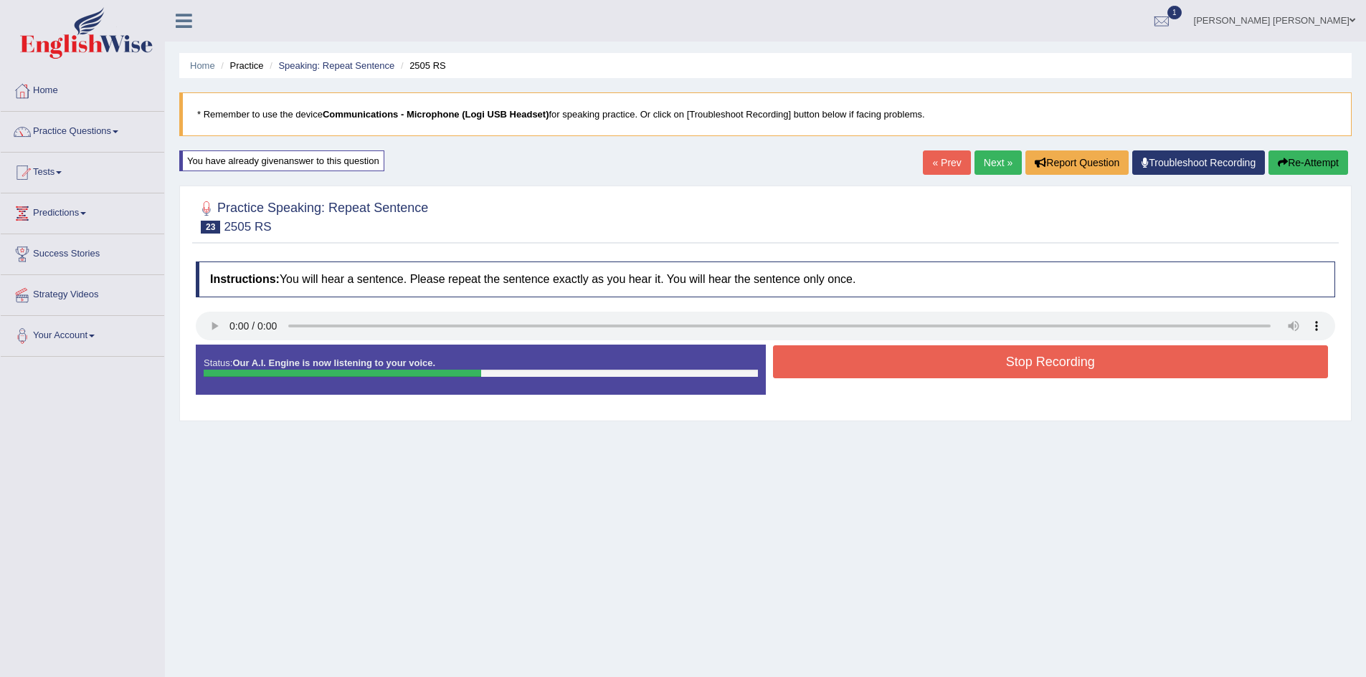
click at [1002, 368] on button "Stop Recording" at bounding box center [1051, 362] width 556 height 33
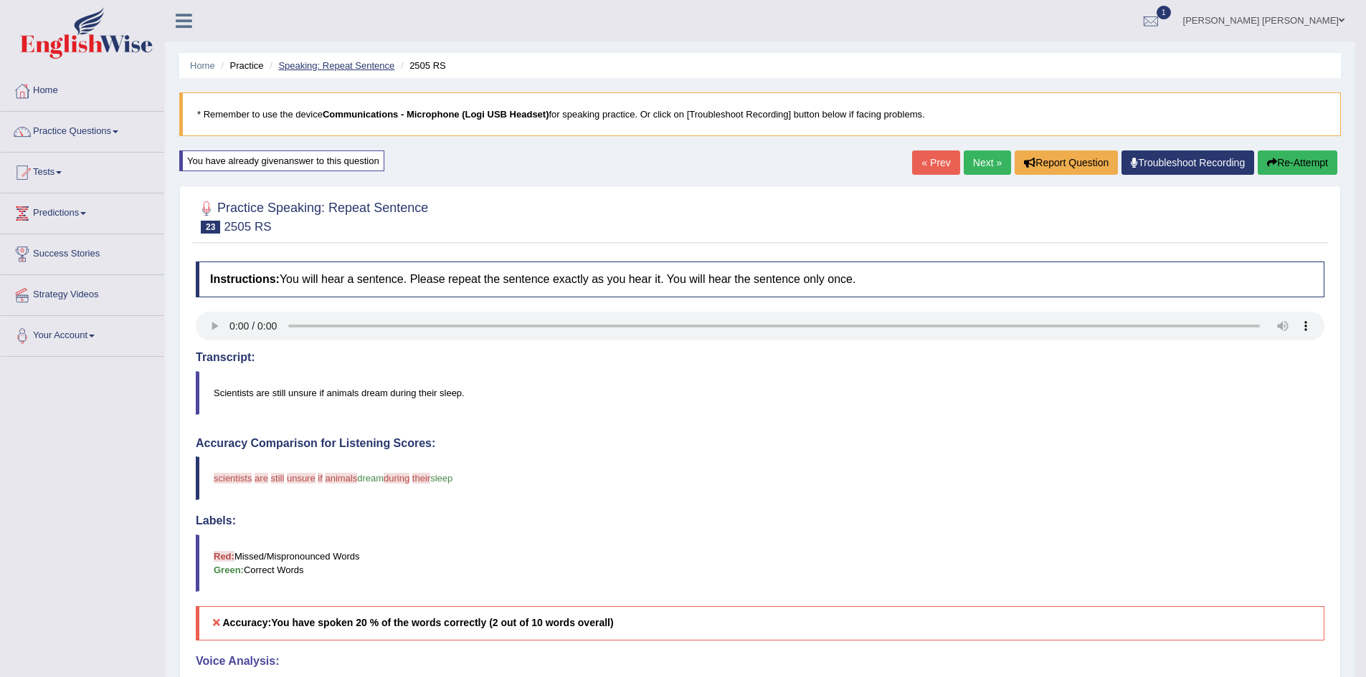
click at [341, 65] on link "Speaking: Repeat Sentence" at bounding box center [336, 65] width 116 height 11
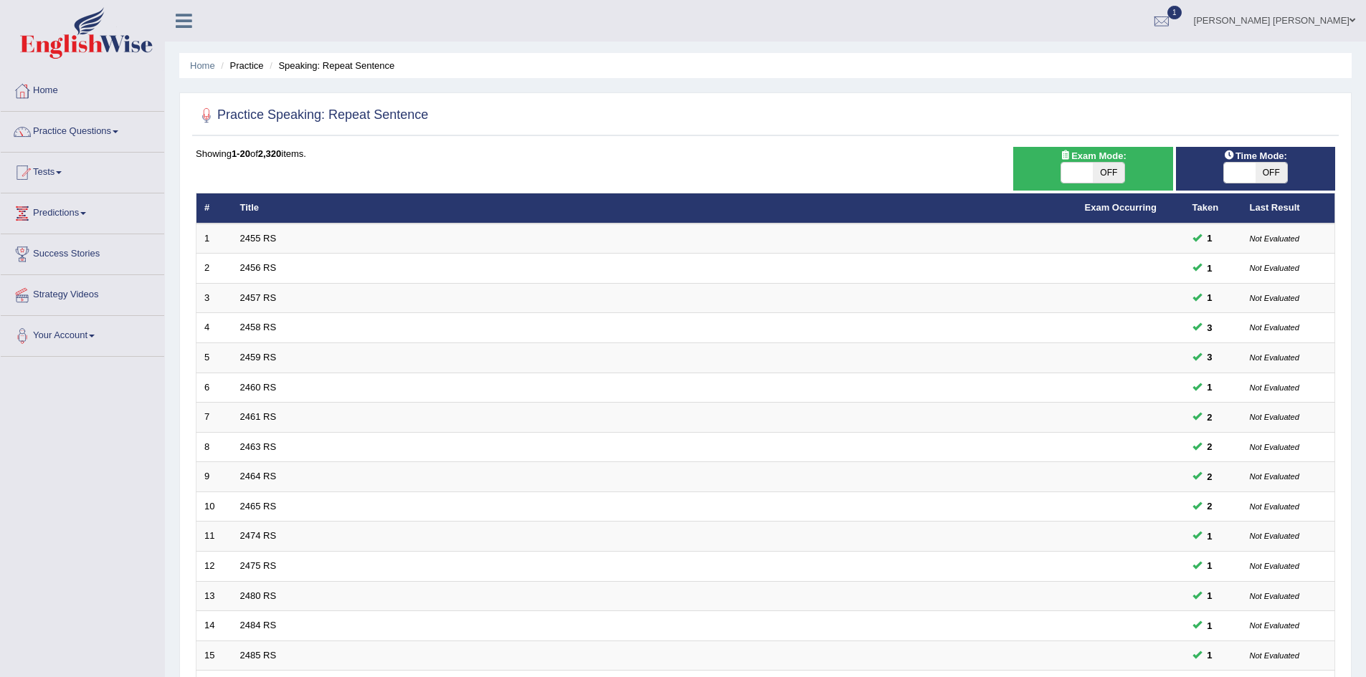
click at [1328, 28] on link "Nipen Yogesh Mehta" at bounding box center [1274, 18] width 183 height 37
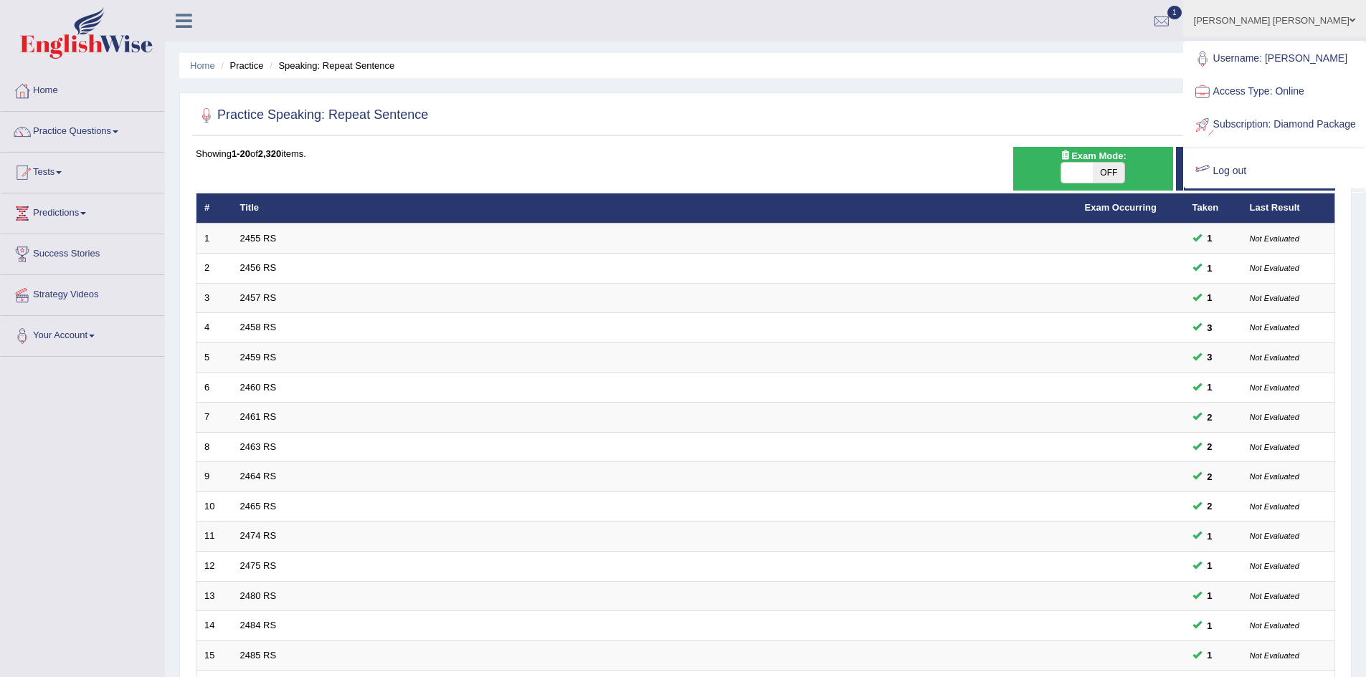
click at [1277, 182] on link "Log out" at bounding box center [1274, 171] width 180 height 33
